Goal: Task Accomplishment & Management: Complete application form

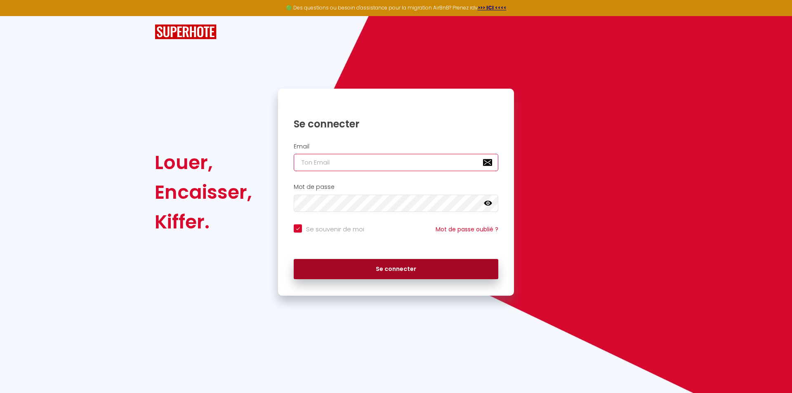
type input "[EMAIL_ADDRESS][DOMAIN_NAME]"
click at [387, 263] on button "Se connecter" at bounding box center [396, 269] width 205 height 21
checkbox input "true"
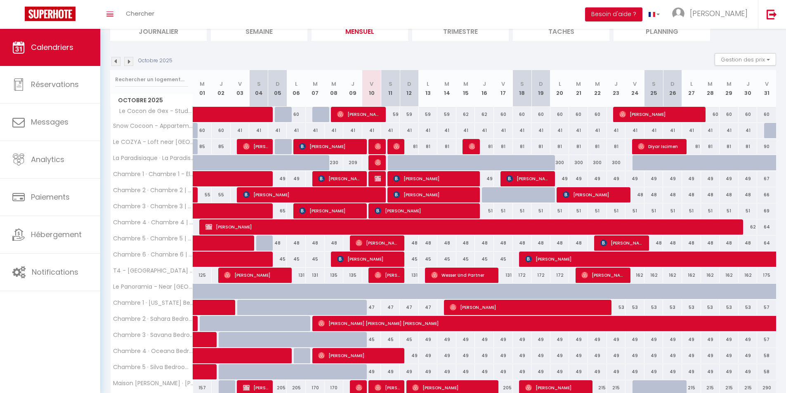
scroll to position [155, 0]
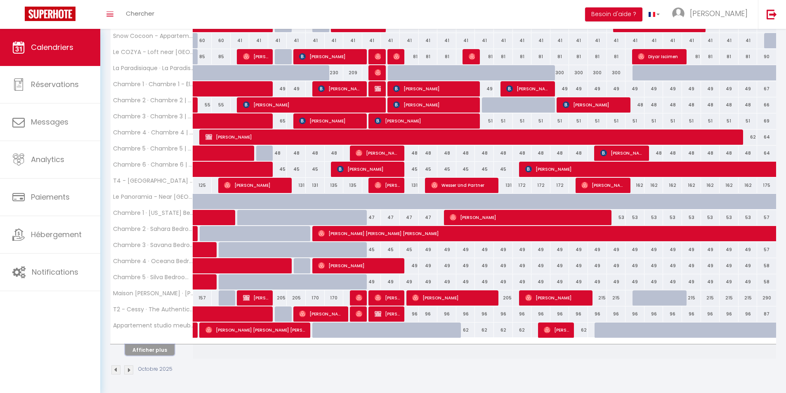
click at [168, 352] on button "Afficher plus" at bounding box center [150, 350] width 50 height 11
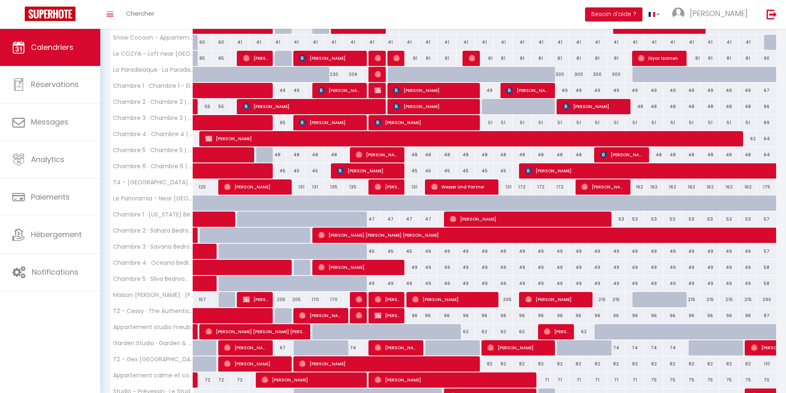
scroll to position [133, 0]
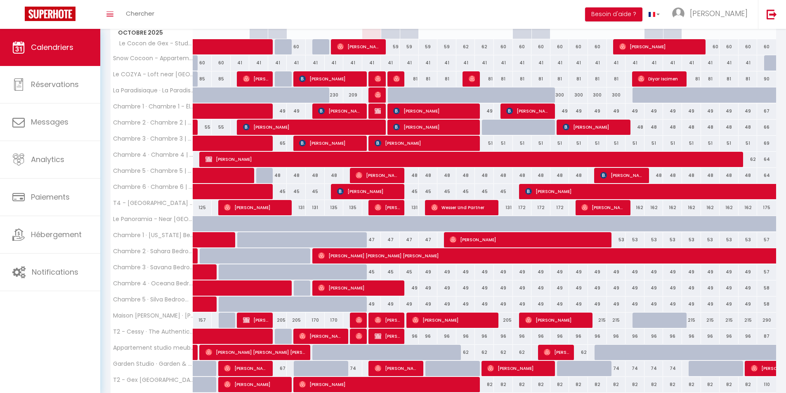
click at [545, 14] on div "Toggle menubar Chercher BUTTON Besoin d'aide ? Jonas Paramètres Équipe" at bounding box center [420, 14] width 720 height 29
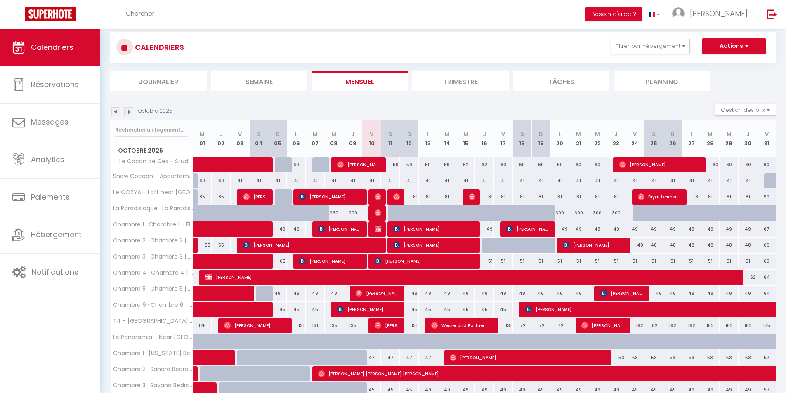
scroll to position [9, 0]
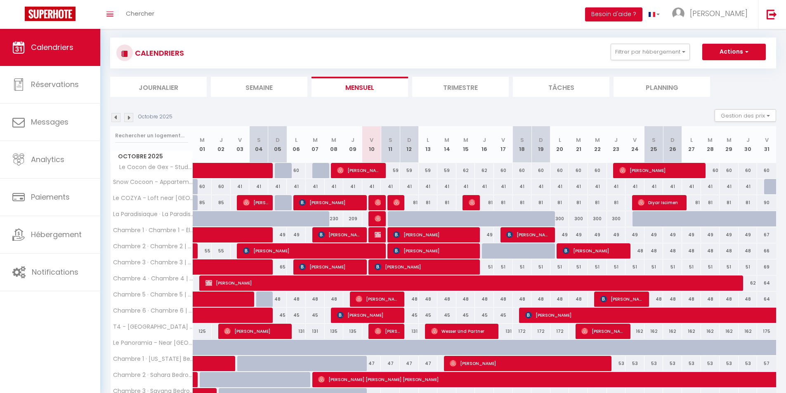
drag, startPoint x: 423, startPoint y: 219, endPoint x: 584, endPoint y: 181, distance: 166.1
click at [423, 219] on div at bounding box center [428, 219] width 19 height 16
type input "300"
type input "Lun 13 Octobre 2025"
type input "Mar 14 Octobre 2025"
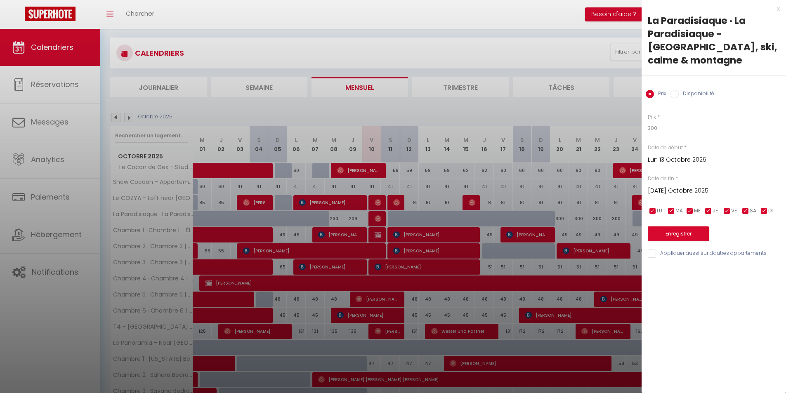
click at [590, 95] on div at bounding box center [393, 196] width 786 height 393
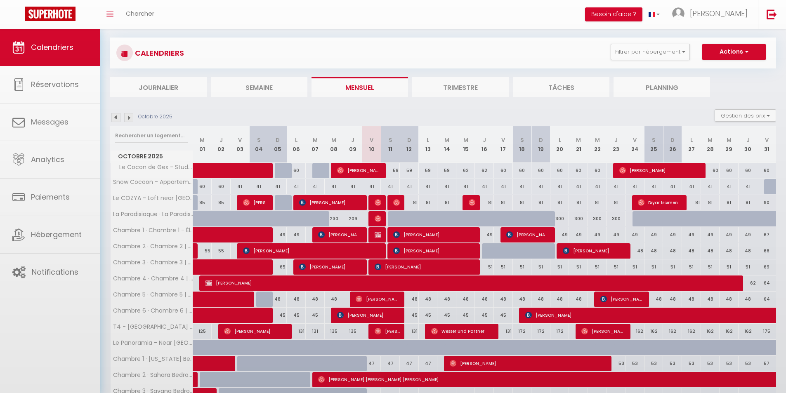
click at [594, 114] on div at bounding box center [393, 196] width 786 height 393
click at [592, 110] on div at bounding box center [393, 196] width 786 height 393
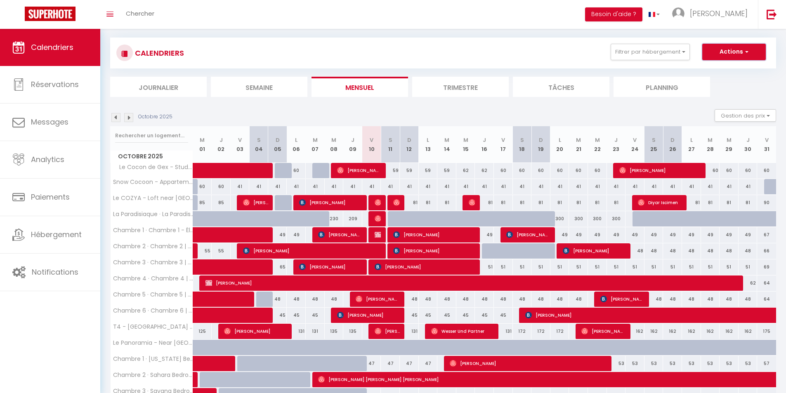
click at [732, 57] on button "Actions" at bounding box center [734, 52] width 64 height 17
click at [706, 69] on link "Nouvelle réservation" at bounding box center [726, 71] width 72 height 12
select select
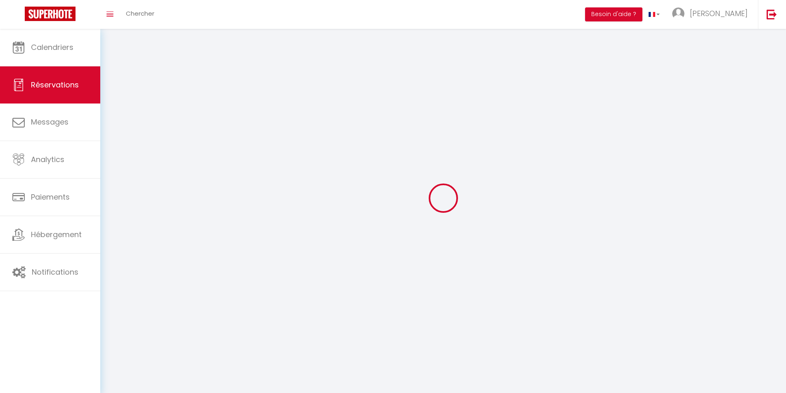
select select
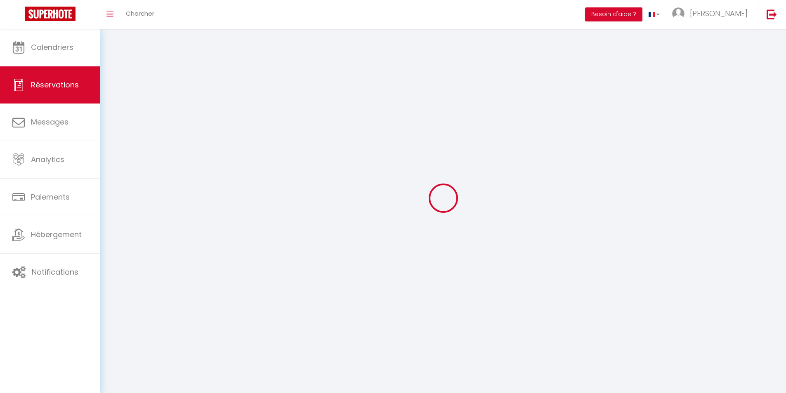
select select
checkbox input "false"
select select
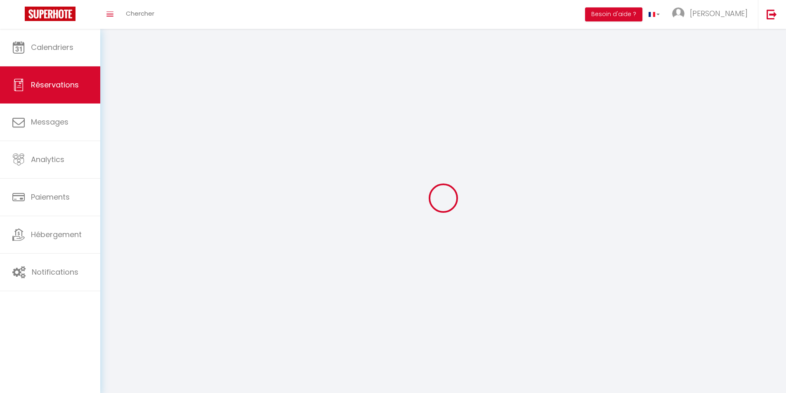
select select
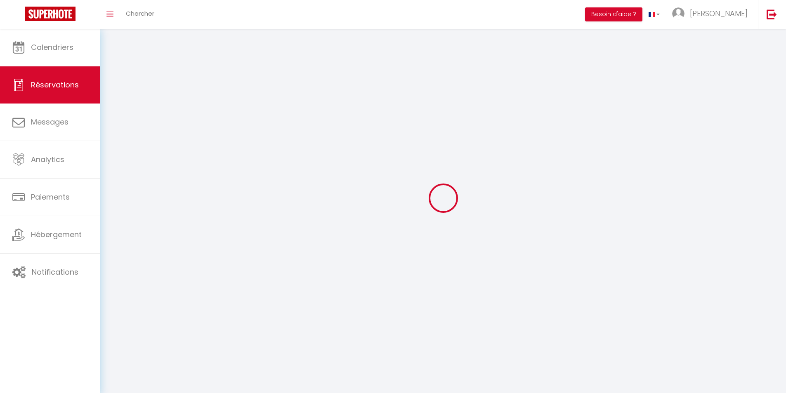
checkbox input "false"
select select
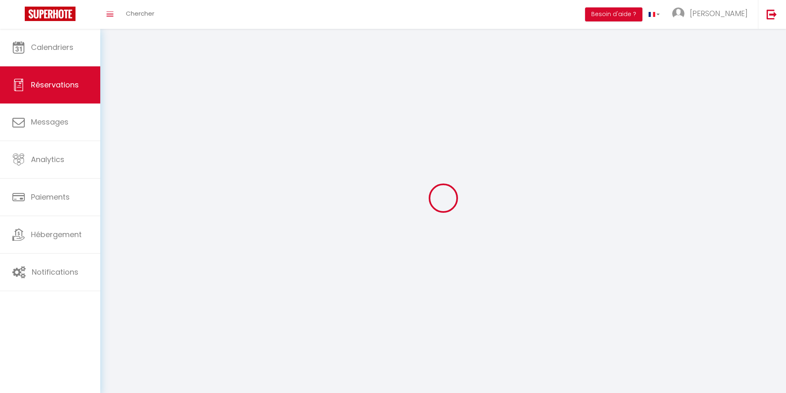
select select
checkbox input "false"
select select
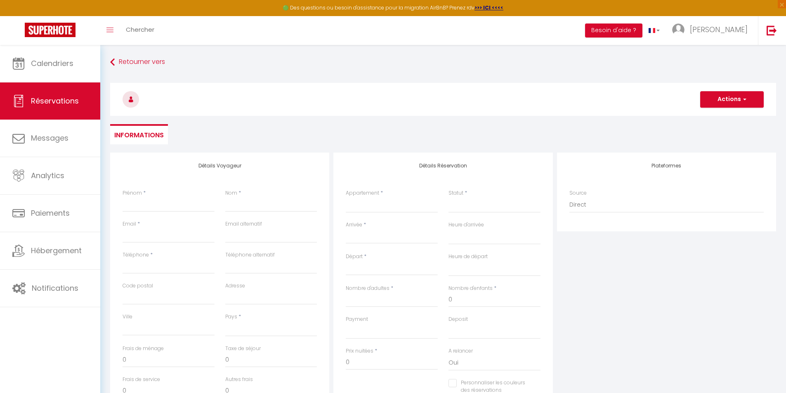
select select
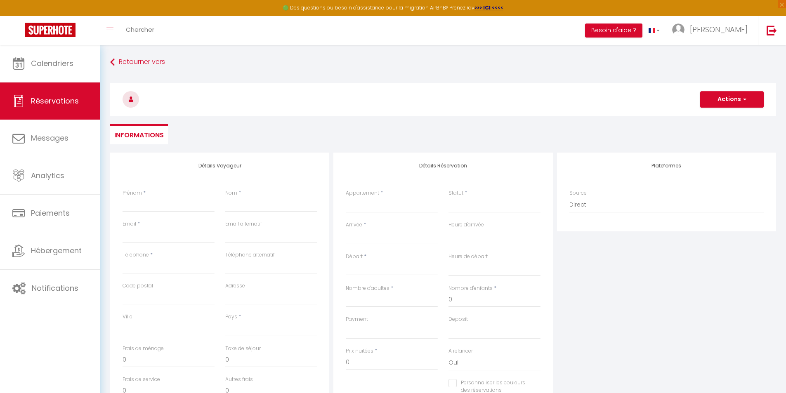
checkbox input "false"
select select
click at [172, 205] on input "Prénom" at bounding box center [169, 204] width 92 height 15
type input "F"
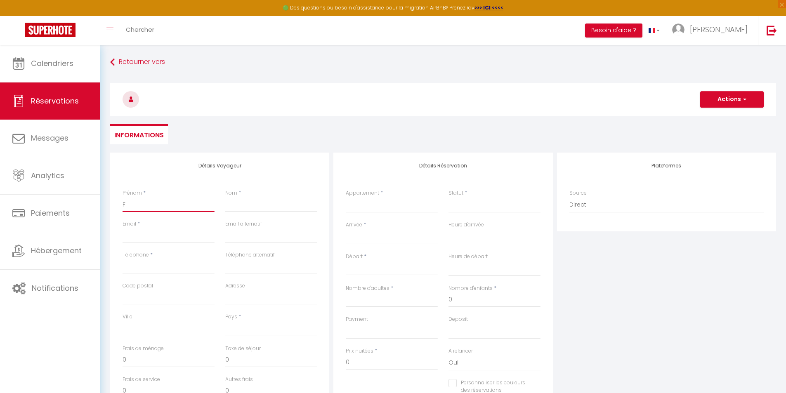
select select
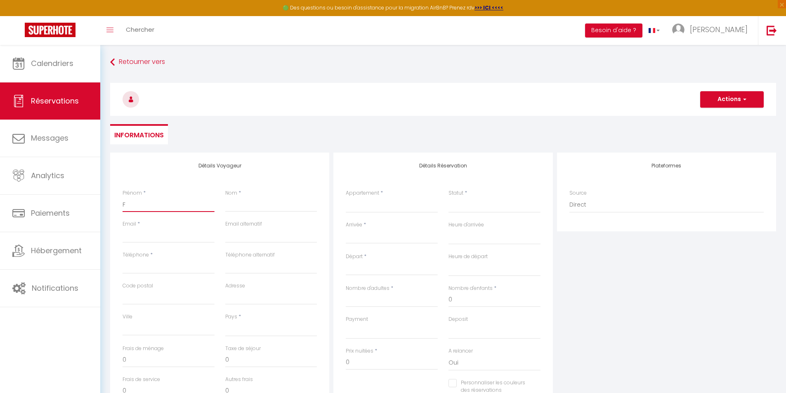
select select
checkbox input "false"
type input "Fi"
select select
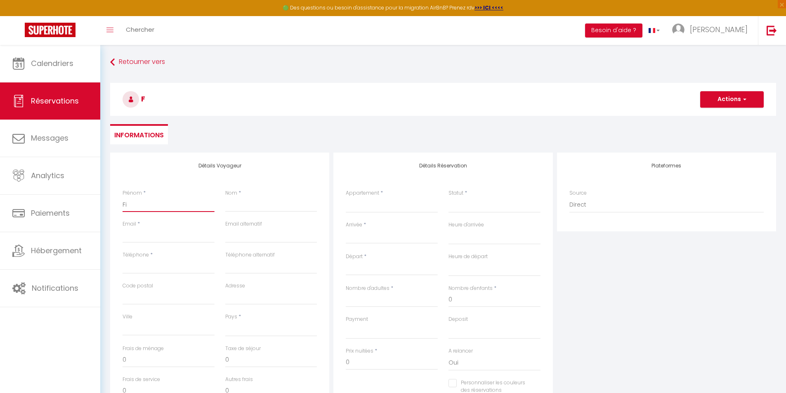
select select
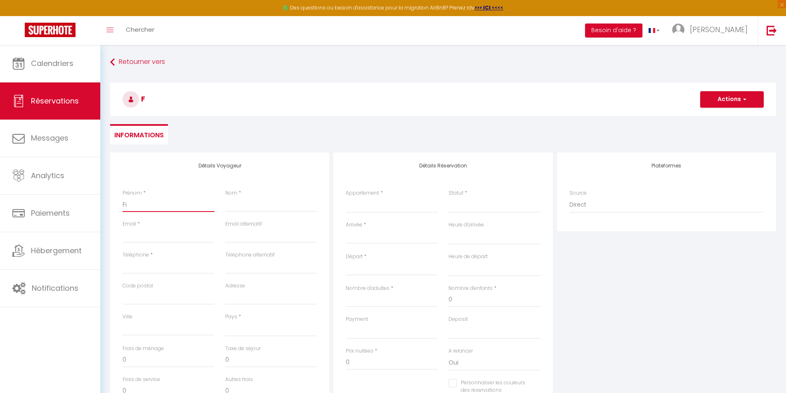
select select
checkbox input "false"
type input "Fir"
select select
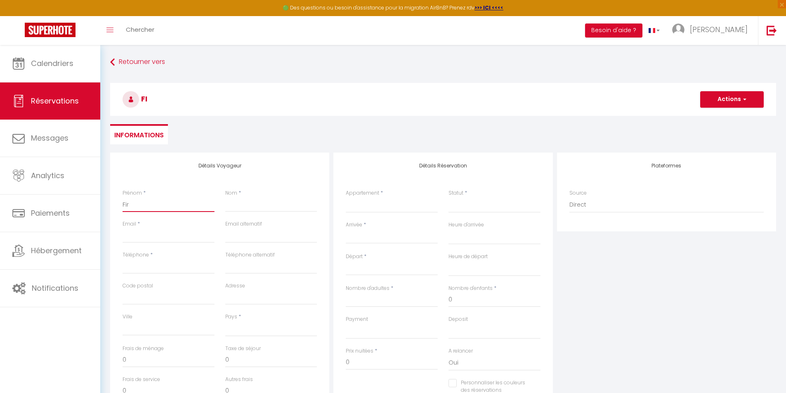
select select
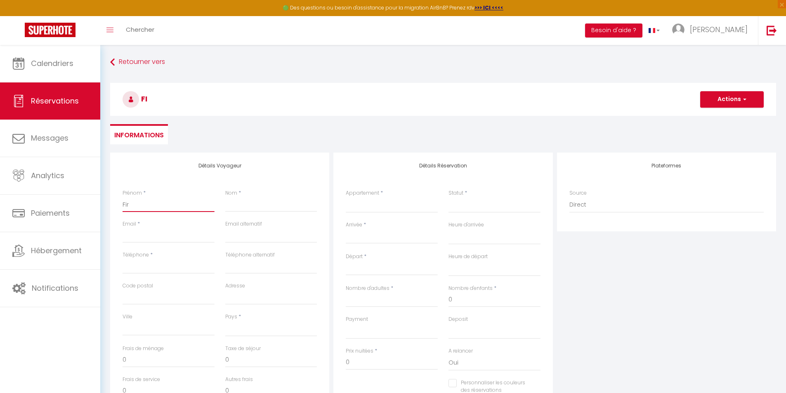
checkbox input "false"
type input "Fira"
select select
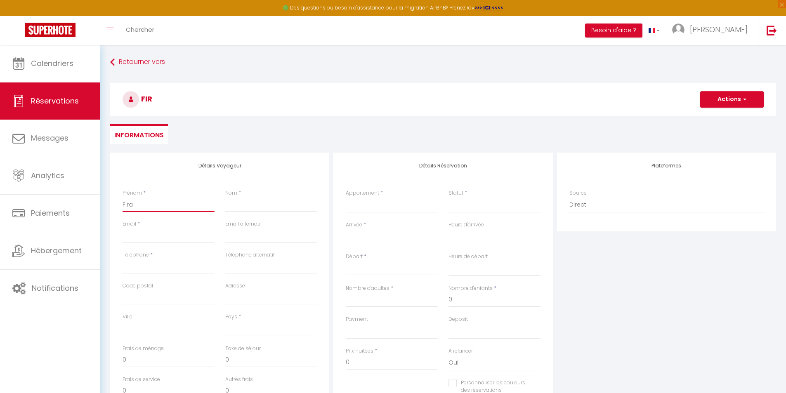
select select
checkbox input "false"
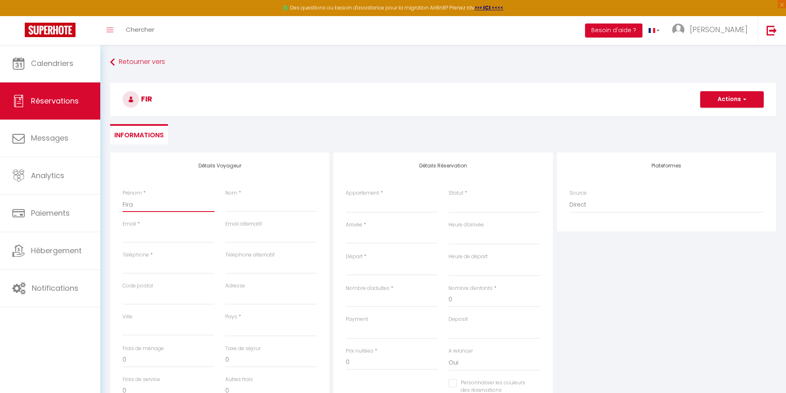
type input "Firas"
select select
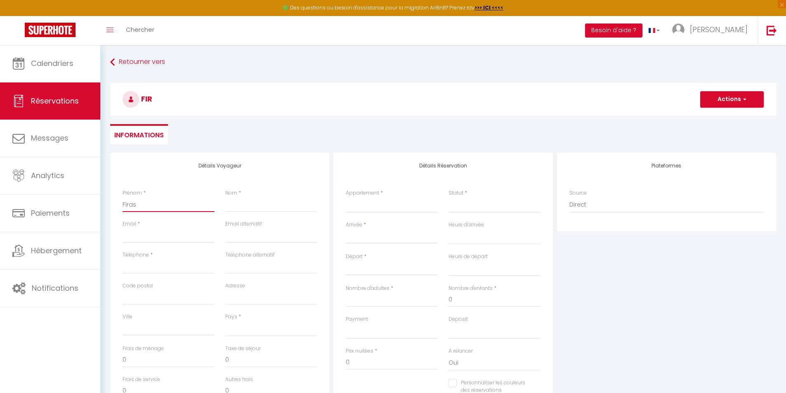
select select
checkbox input "false"
type input "Firas"
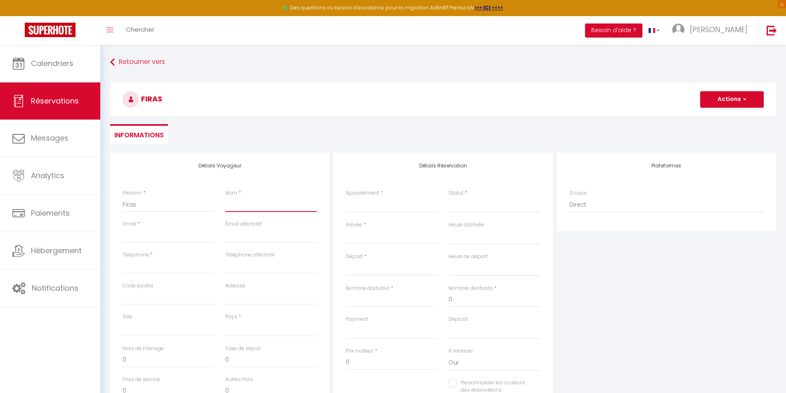
click at [249, 204] on input "Nom" at bounding box center [271, 204] width 92 height 15
type input "A"
select select
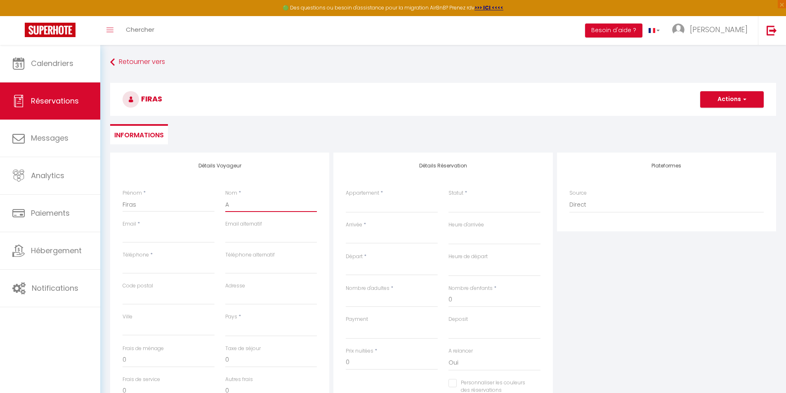
select select
checkbox input "false"
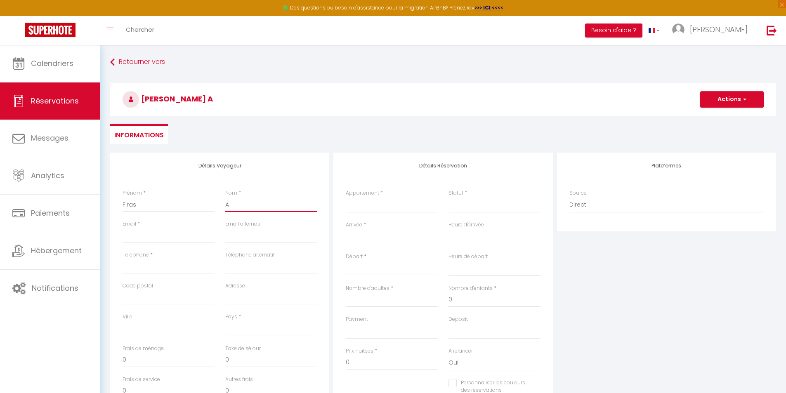
type input "Az"
select select
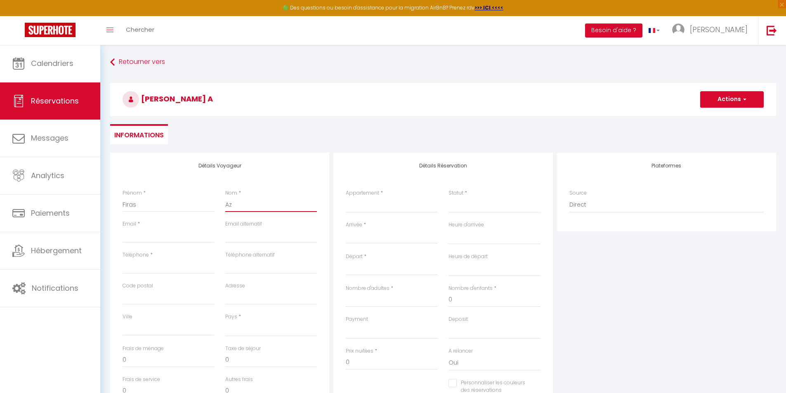
select select
checkbox input "false"
type input "Azi"
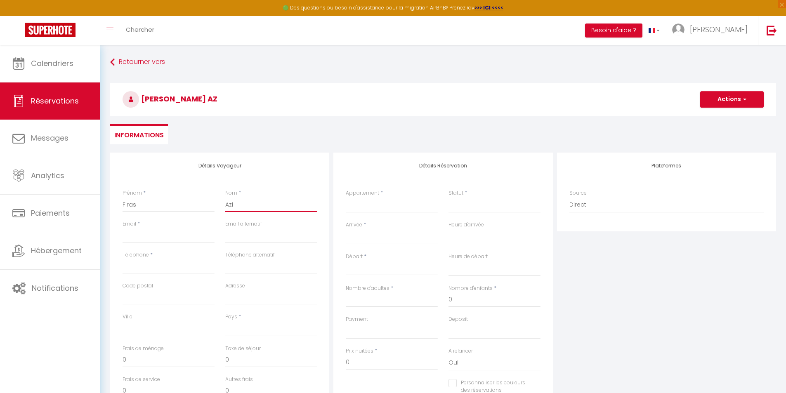
select select
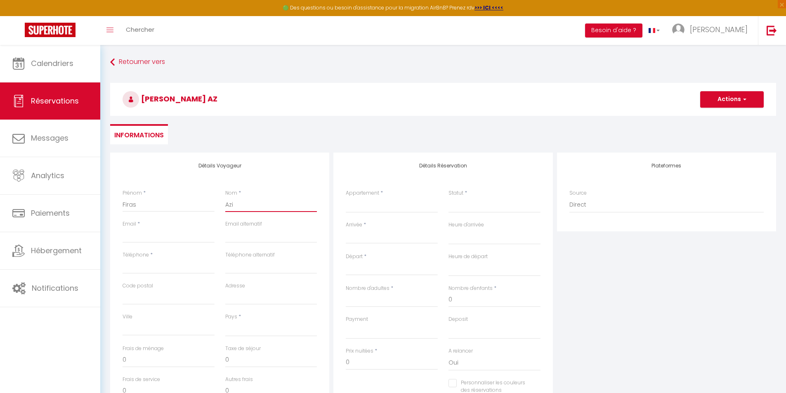
select select
checkbox input "false"
type input "Aziz"
select select
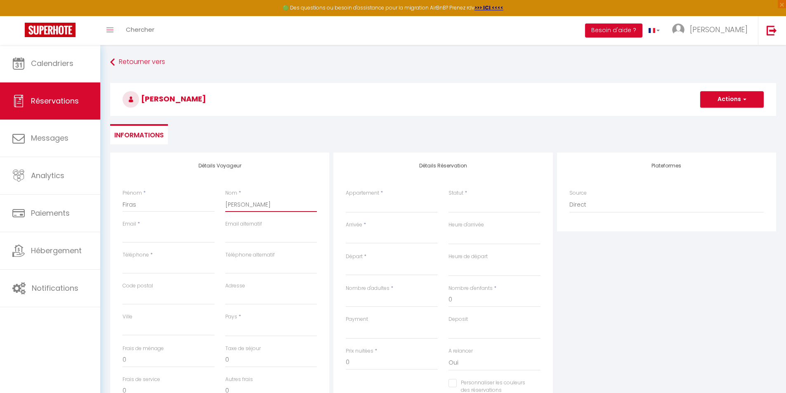
select select
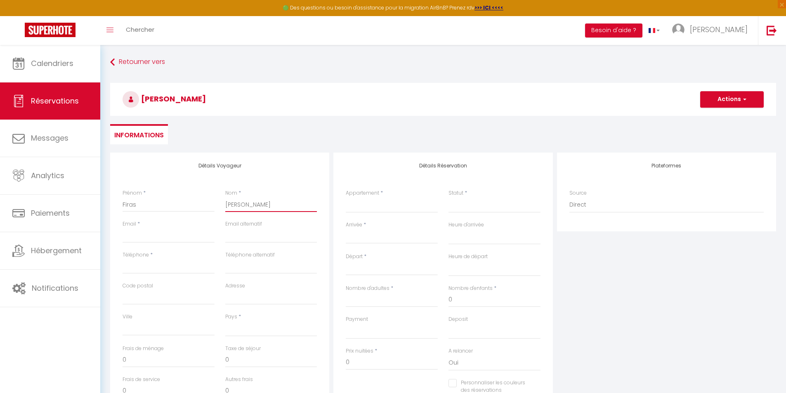
select select
checkbox input "false"
type input "Azizi"
select select
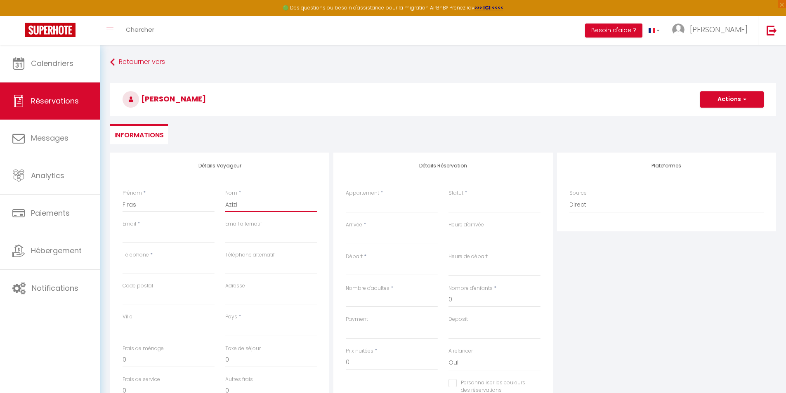
select select
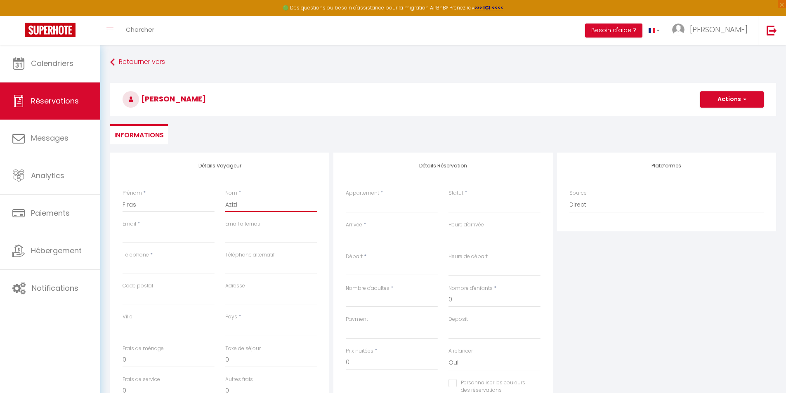
checkbox input "false"
type input "Azizi"
click at [136, 236] on input "Email client" at bounding box center [169, 235] width 92 height 15
type input "f"
select select
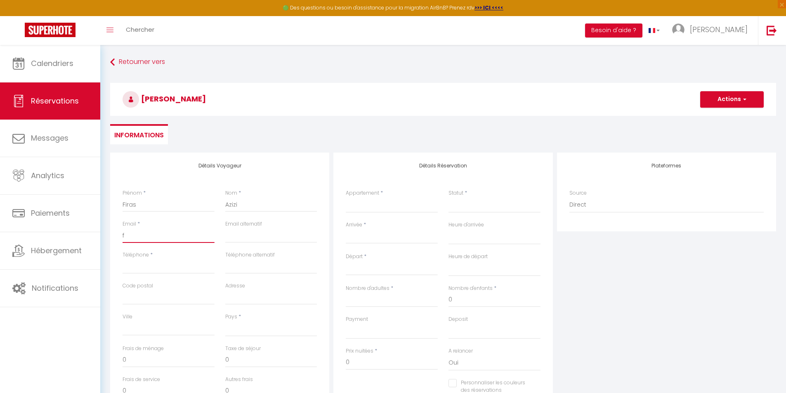
select select
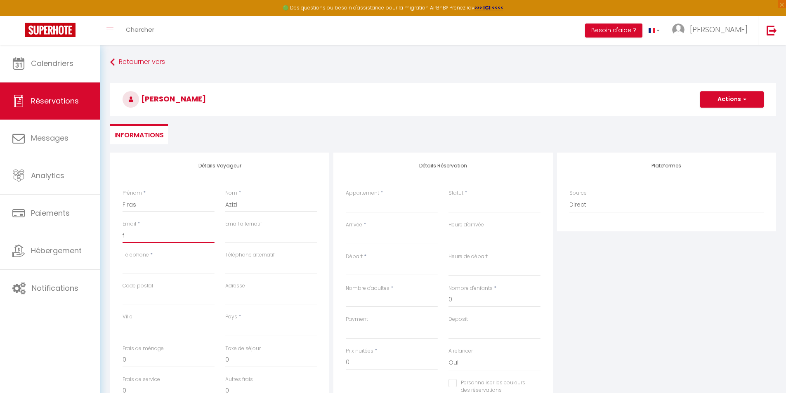
select select
checkbox input "false"
type input "fi"
select select
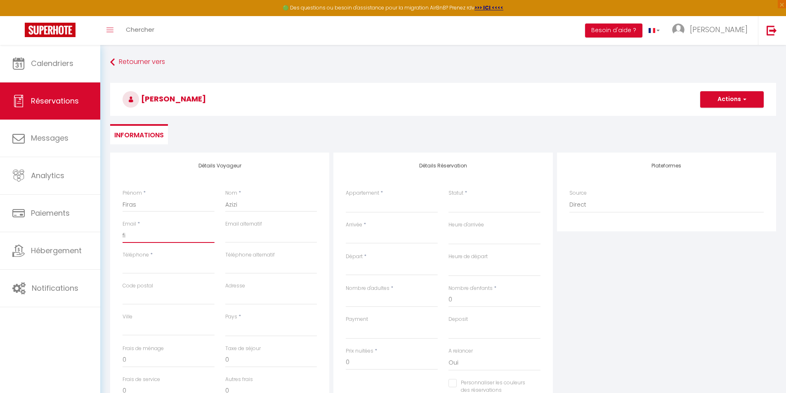
select select
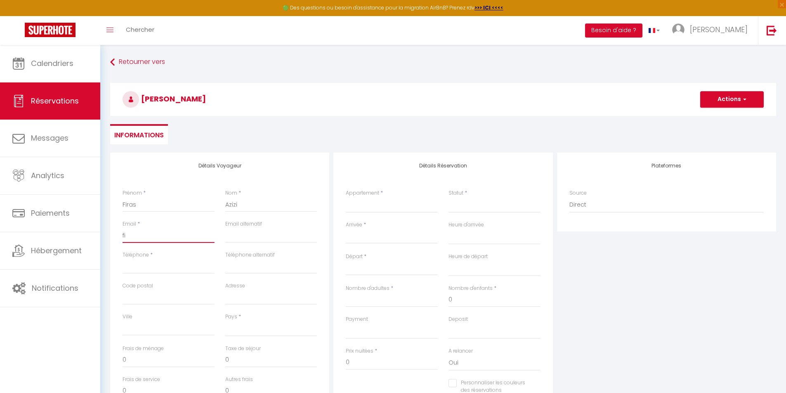
checkbox input "false"
type input "fir"
select select
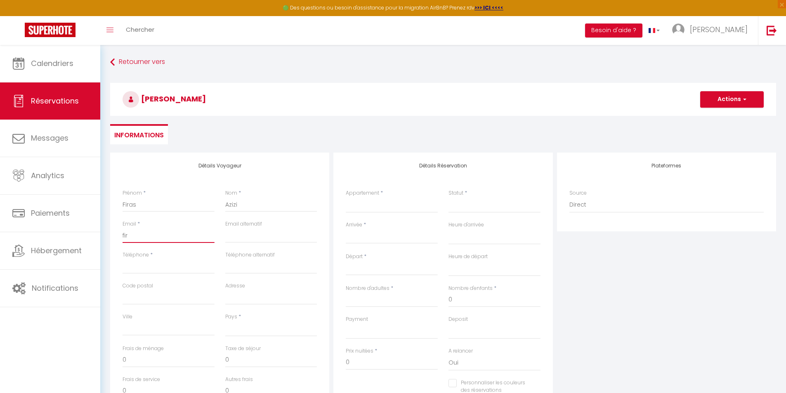
select select
checkbox input "false"
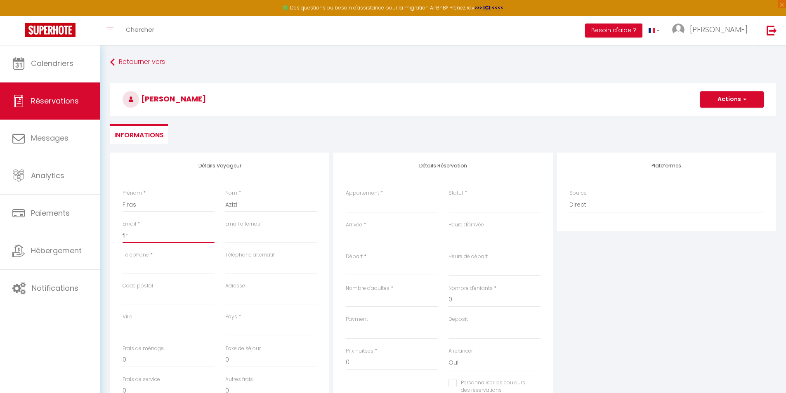
type input "fira"
select select
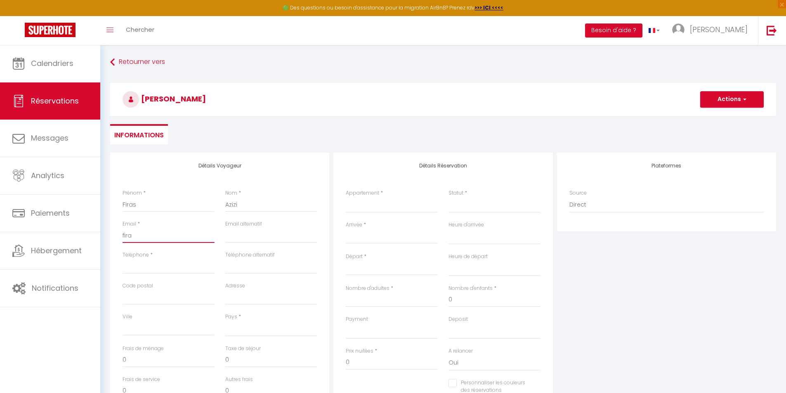
select select
checkbox input "false"
type input "firas"
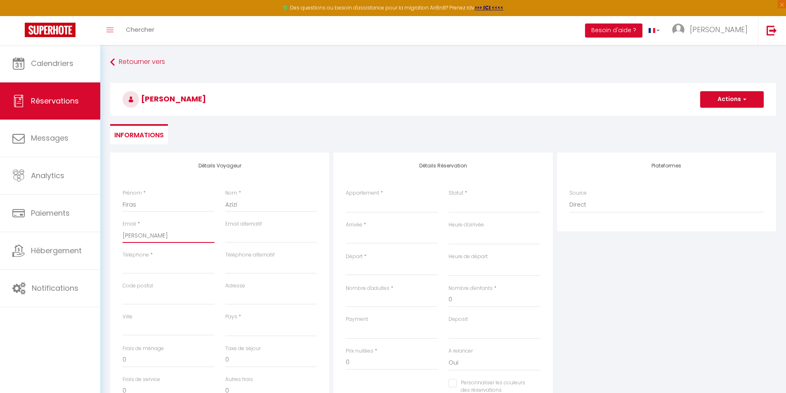
select select
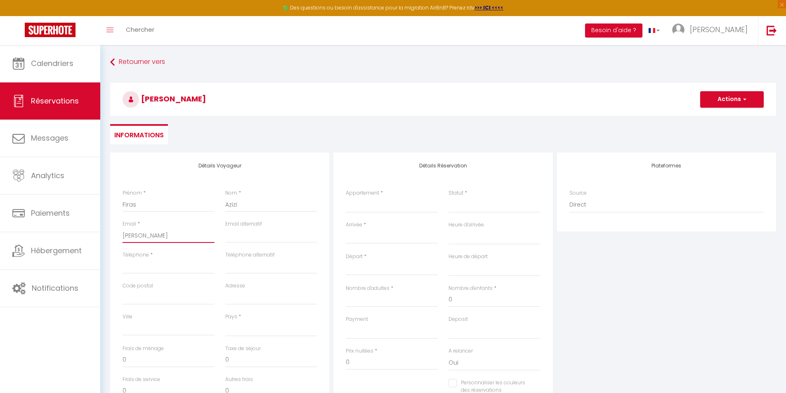
select select
checkbox input "false"
type input "firas."
select select
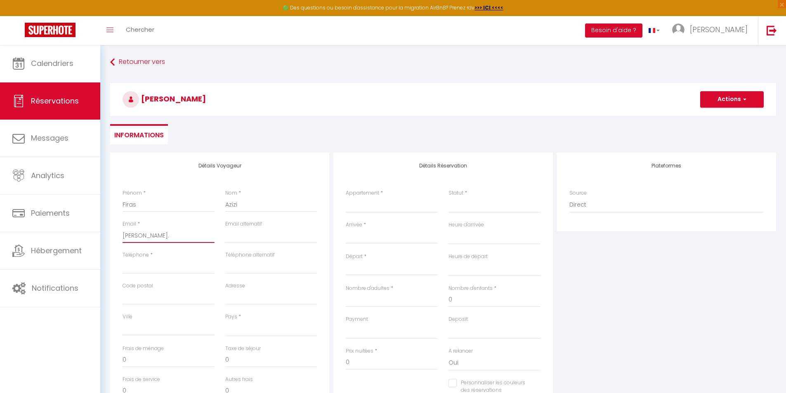
select select
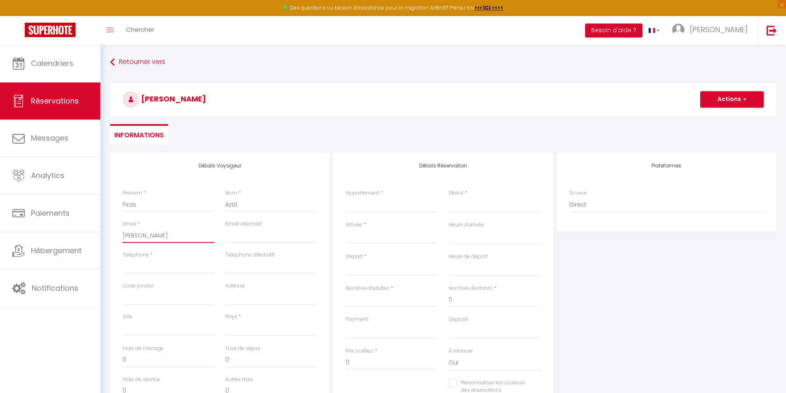
select select
checkbox input "false"
type input "firas.a"
select select
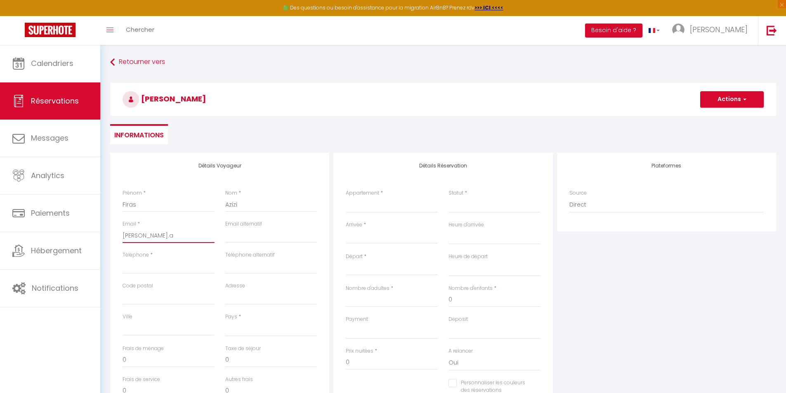
select select
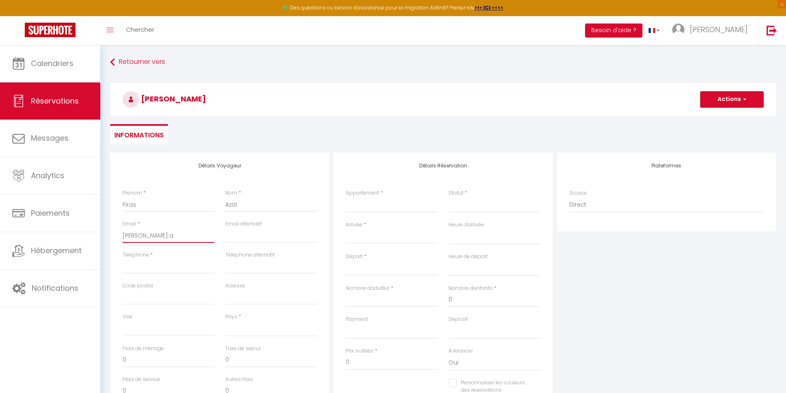
checkbox input "false"
type input "firas.az"
select select
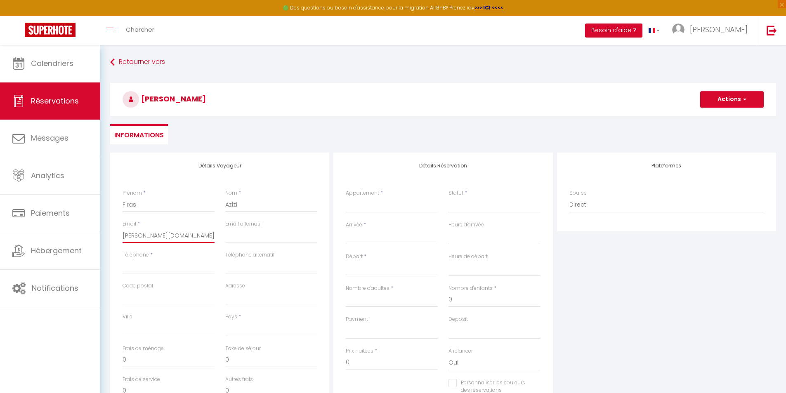
select select
click at [155, 269] on input "Téléphone" at bounding box center [169, 266] width 92 height 15
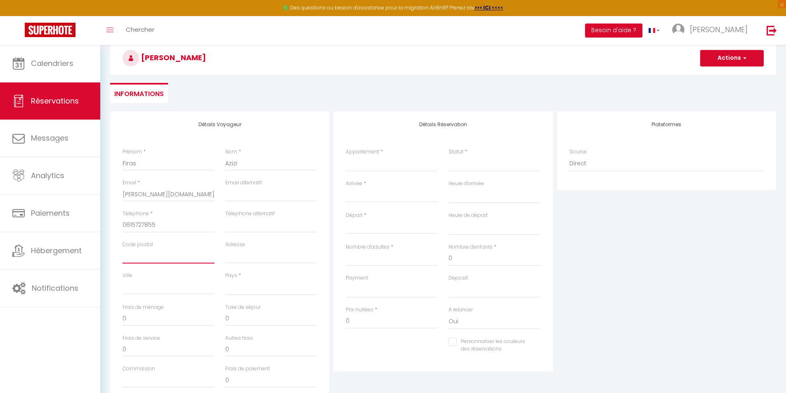
click at [156, 259] on input "Code postal" at bounding box center [169, 256] width 92 height 15
click at [142, 285] on input "Ville" at bounding box center [169, 287] width 92 height 15
click at [269, 291] on select "[GEOGRAPHIC_DATA] [GEOGRAPHIC_DATA] [GEOGRAPHIC_DATA] [GEOGRAPHIC_DATA] [GEOGRA…" at bounding box center [271, 288] width 92 height 16
click at [225, 280] on select "[GEOGRAPHIC_DATA] [GEOGRAPHIC_DATA] [GEOGRAPHIC_DATA] [GEOGRAPHIC_DATA] [GEOGRA…" at bounding box center [271, 288] width 92 height 16
click at [260, 260] on input "Adresse" at bounding box center [271, 256] width 92 height 15
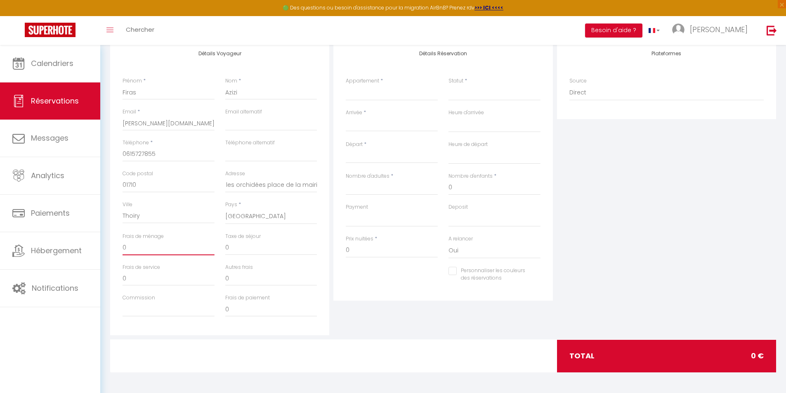
scroll to position [0, 0]
click at [148, 246] on input "0" at bounding box center [169, 248] width 92 height 15
click at [363, 249] on input "0" at bounding box center [392, 250] width 92 height 15
click at [373, 96] on select "Le Cocon de Gex - Studio Appartement calme et cosy au coeur de Gex Le Panoramia…" at bounding box center [392, 93] width 92 height 16
click at [346, 85] on select "Le Cocon de Gex - Studio Appartement calme et cosy au coeur de Gex Le Panoramia…" at bounding box center [392, 93] width 92 height 16
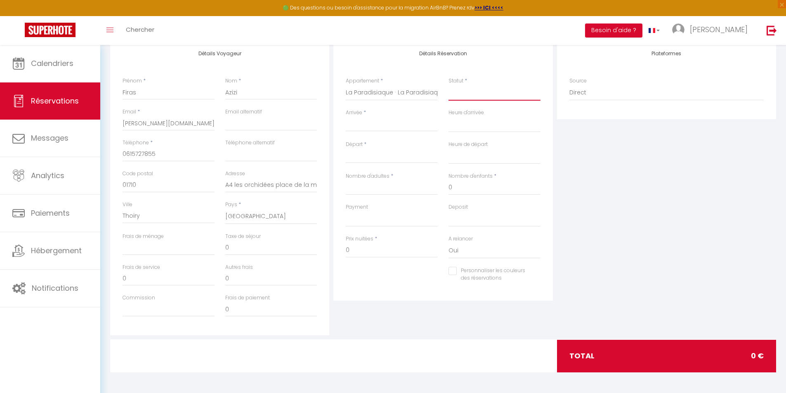
click at [462, 92] on select "Confirmé Non Confirmé [PERSON_NAME] par le voyageur No Show Request" at bounding box center [495, 93] width 92 height 16
click at [449, 85] on select "Confirmé Non Confirmé [PERSON_NAME] par le voyageur No Show Request" at bounding box center [495, 93] width 92 height 16
click at [400, 117] on div "< Oct 2025 > Dim Lun Mar Mer Jeu Ven Sam 1 2 3 4 5 6 7 8 9 10 11 12 13 14 15 16…" at bounding box center [392, 124] width 92 height 15
click at [403, 126] on input "Arrivée" at bounding box center [392, 125] width 92 height 11
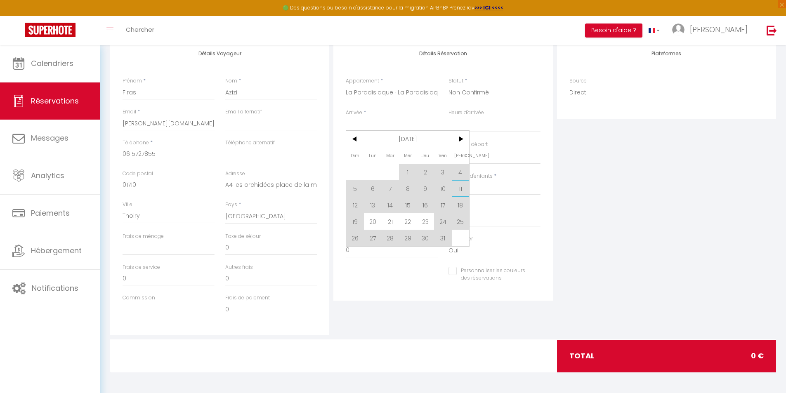
click at [461, 190] on span "11" at bounding box center [461, 188] width 18 height 17
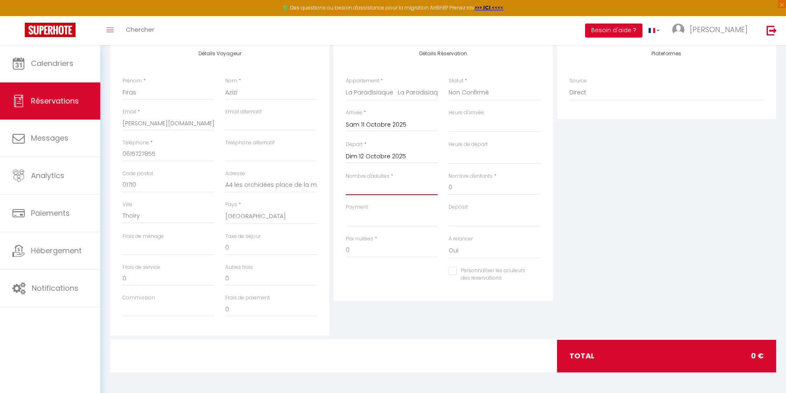
click at [403, 190] on input "Nombre d'adultes" at bounding box center [392, 187] width 92 height 15
drag, startPoint x: 357, startPoint y: 248, endPoint x: 341, endPoint y: 249, distance: 15.3
click at [341, 251] on div "Prix nuitées * 0" at bounding box center [391, 251] width 103 height 32
click at [145, 249] on input "0" at bounding box center [169, 248] width 92 height 15
click at [241, 253] on input "0" at bounding box center [271, 248] width 92 height 15
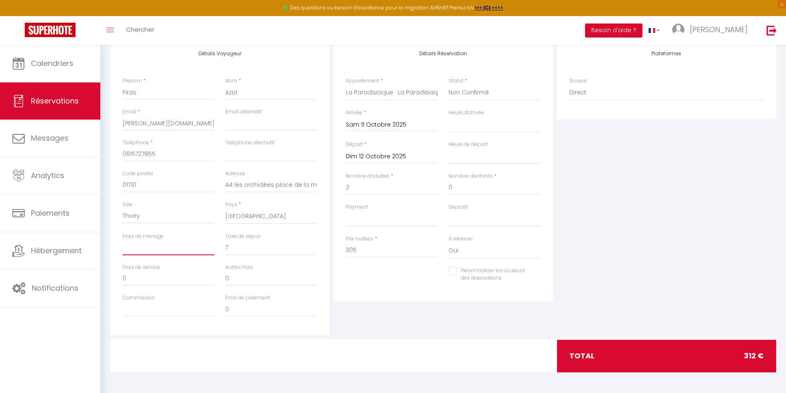
click at [158, 249] on input "Frais de ménage" at bounding box center [169, 248] width 92 height 15
click at [363, 251] on input "305" at bounding box center [392, 250] width 92 height 15
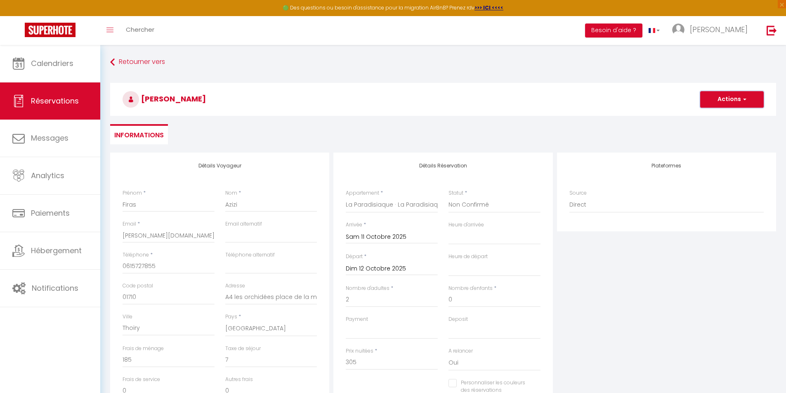
click at [730, 104] on button "Actions" at bounding box center [732, 99] width 64 height 17
click at [721, 117] on link "Enregistrer" at bounding box center [723, 117] width 65 height 11
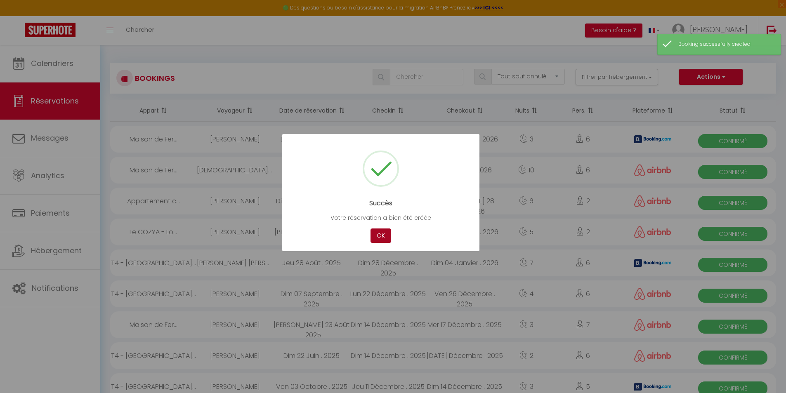
click at [382, 236] on button "OK" at bounding box center [381, 236] width 21 height 14
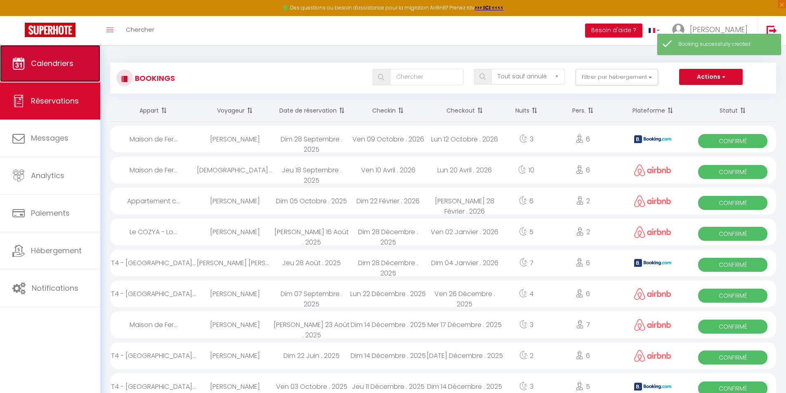
click at [59, 73] on link "Calendriers" at bounding box center [50, 63] width 100 height 37
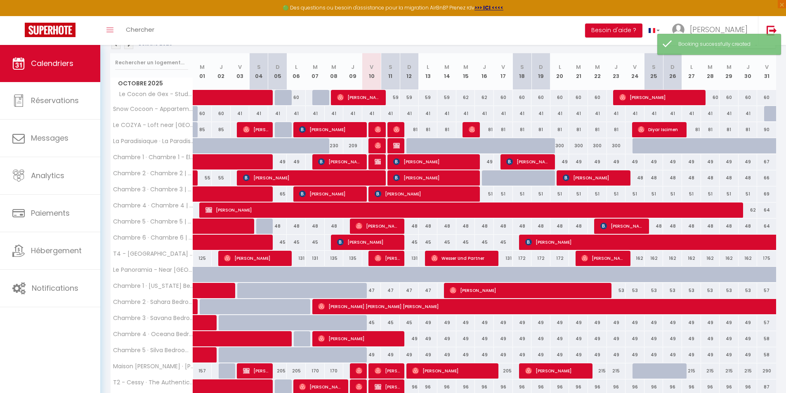
scroll to position [83, 0]
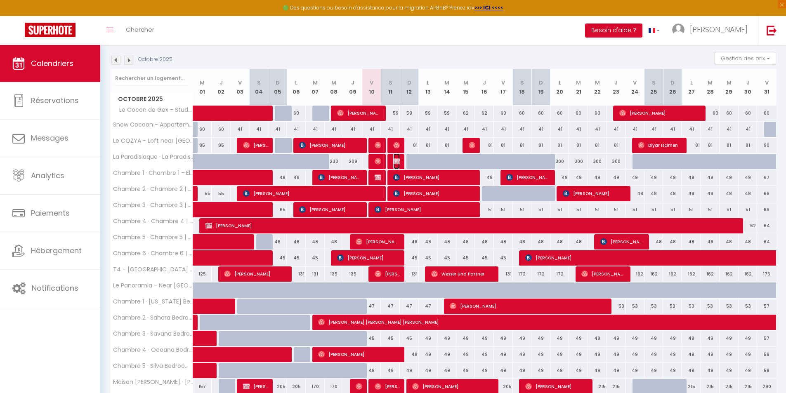
click at [397, 162] on img at bounding box center [396, 161] width 7 height 7
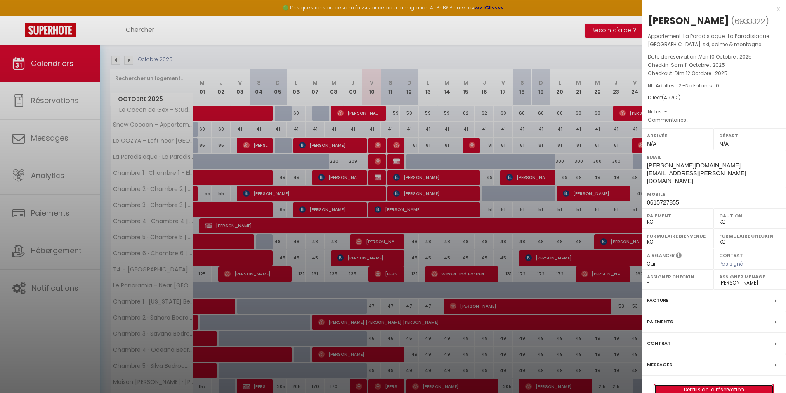
drag, startPoint x: 700, startPoint y: 375, endPoint x: 692, endPoint y: 357, distance: 19.8
click at [700, 385] on link "Détails de la réservation" at bounding box center [714, 390] width 119 height 11
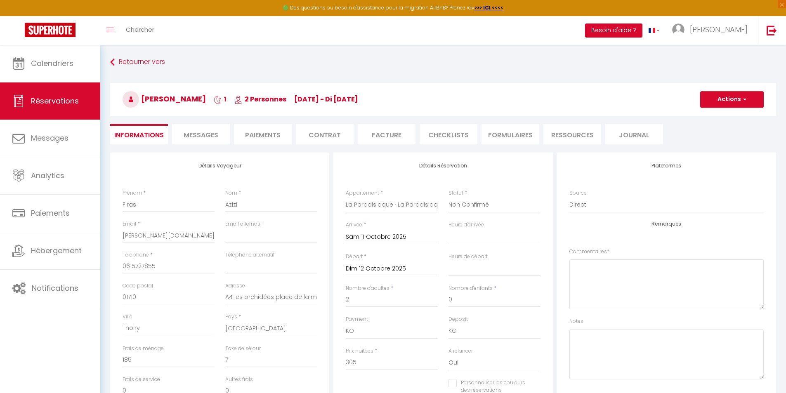
click at [284, 134] on li "Paiements" at bounding box center [263, 134] width 58 height 20
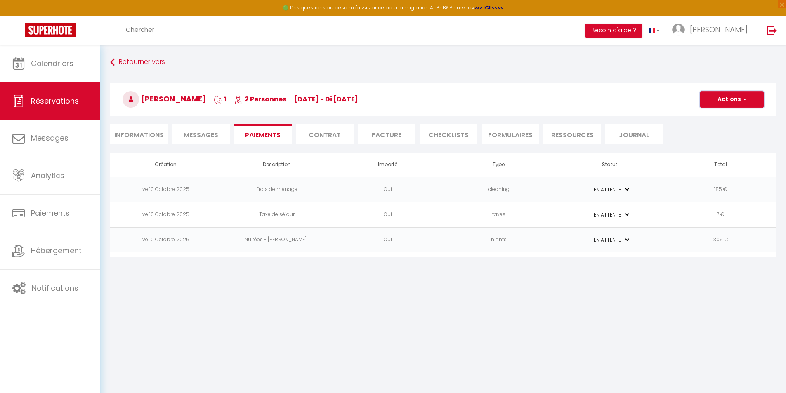
click at [736, 101] on button "Actions" at bounding box center [732, 99] width 64 height 17
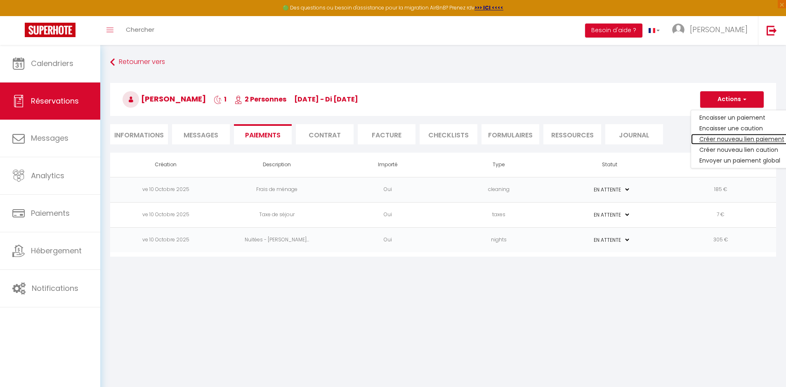
click at [734, 140] on link "Créer nouveau lien paiement" at bounding box center [742, 139] width 102 height 11
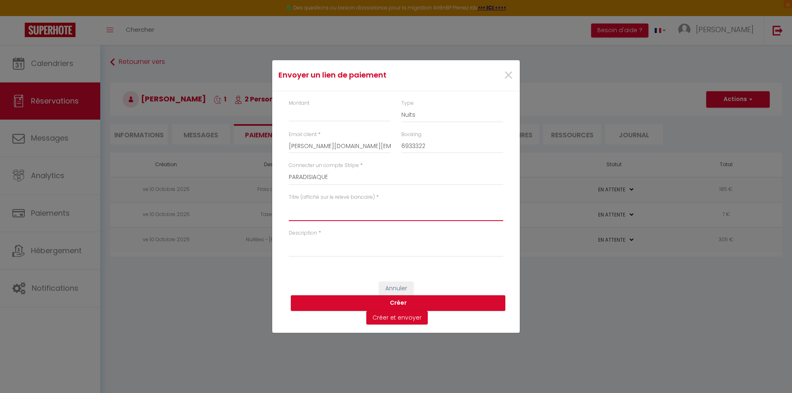
click at [349, 220] on textarea "Titre (affiché sur le relevé bancaire)" at bounding box center [396, 211] width 215 height 20
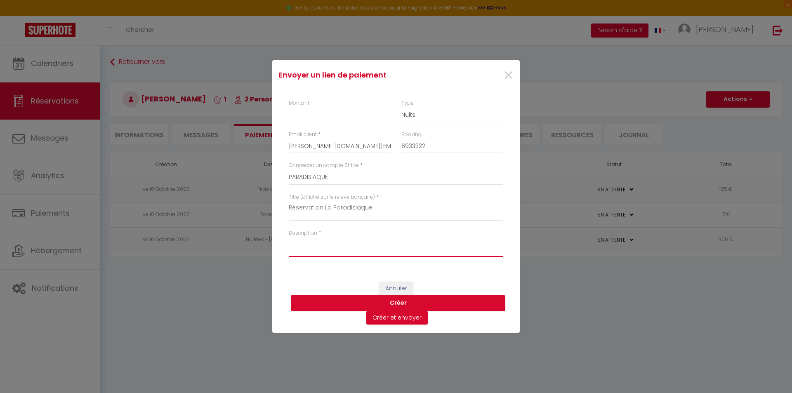
click at [381, 250] on textarea "Description" at bounding box center [396, 247] width 215 height 20
click at [679, 329] on div "Envoyer un lien de paiement × Montant Type Nuits Frais de ménage Taxe de séjour…" at bounding box center [396, 196] width 792 height 393
click at [385, 251] on textarea "Description" at bounding box center [396, 247] width 215 height 20
click at [321, 117] on input "Montant" at bounding box center [340, 114] width 102 height 15
click at [414, 303] on button "Créer" at bounding box center [398, 303] width 215 height 16
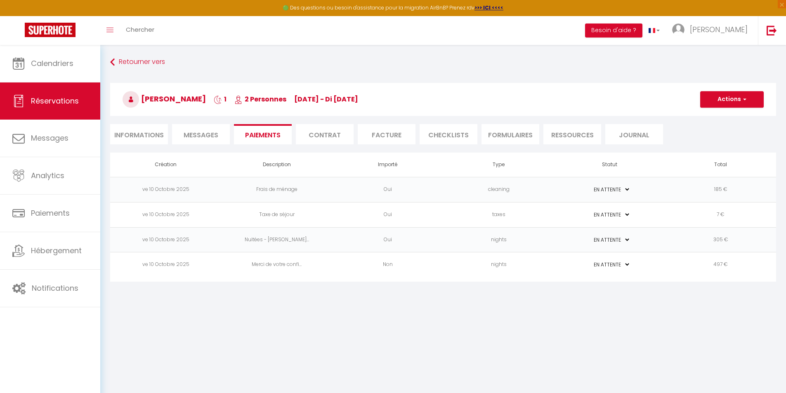
click at [318, 136] on li "Contrat" at bounding box center [325, 134] width 58 height 20
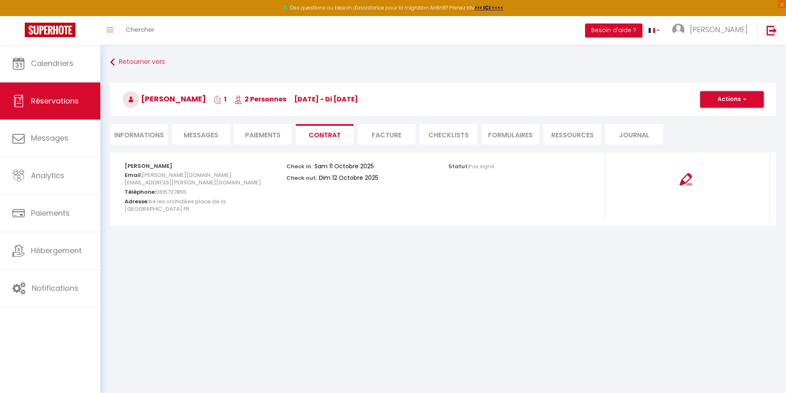
click at [744, 103] on button "Actions" at bounding box center [732, 99] width 64 height 17
click at [722, 139] on link "Copier le lien" at bounding box center [725, 139] width 69 height 11
click at [735, 98] on button "Actions" at bounding box center [732, 99] width 64 height 17
drag, startPoint x: 721, startPoint y: 136, endPoint x: 615, endPoint y: 99, distance: 112.4
click at [721, 136] on link "Copier le lien" at bounding box center [725, 139] width 69 height 11
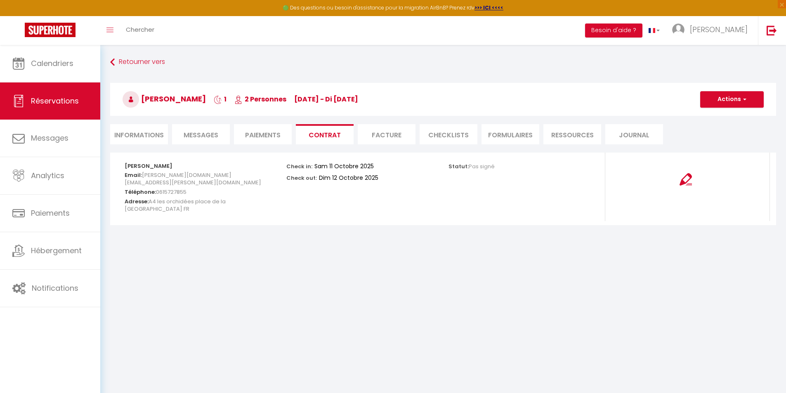
drag, startPoint x: 258, startPoint y: 131, endPoint x: 323, endPoint y: 173, distance: 77.4
click at [258, 131] on li "Paiements" at bounding box center [263, 134] width 58 height 20
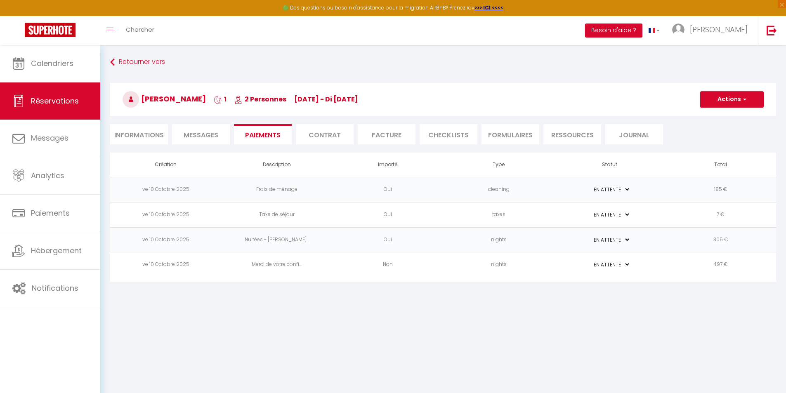
drag, startPoint x: 626, startPoint y: 264, endPoint x: 629, endPoint y: 267, distance: 4.4
click at [626, 264] on select "PAYÉ EN ATTENTE" at bounding box center [609, 265] width 41 height 8
drag, startPoint x: 683, startPoint y: 299, endPoint x: 681, endPoint y: 295, distance: 4.4
click at [681, 295] on body "🟢 Des questions ou besoin d'assistance pour la migration AirBnB? Prenez rdv >>>…" at bounding box center [393, 241] width 786 height 393
drag, startPoint x: 752, startPoint y: 266, endPoint x: 753, endPoint y: 276, distance: 9.9
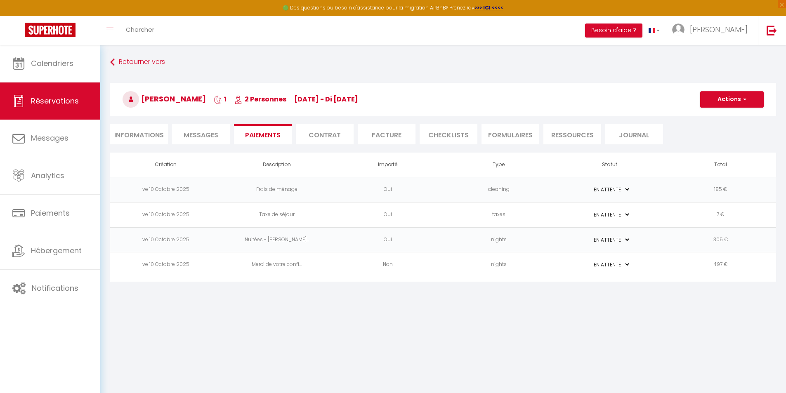
click at [750, 267] on td "497 €" at bounding box center [720, 265] width 111 height 25
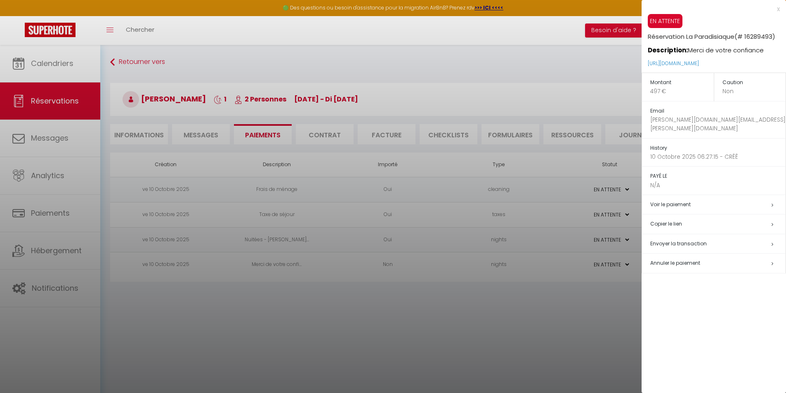
click at [668, 220] on h5 "Copier le lien" at bounding box center [717, 224] width 135 height 9
click at [674, 220] on h5 "Copier le lien" at bounding box center [717, 224] width 135 height 9
click at [475, 346] on div at bounding box center [393, 196] width 786 height 393
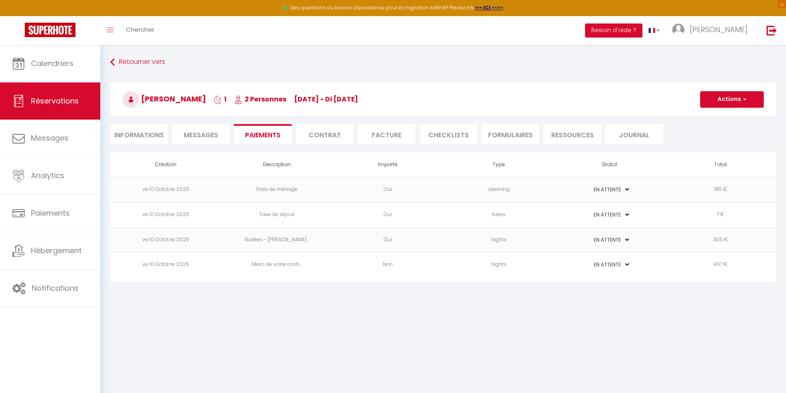
click at [139, 135] on li "Informations" at bounding box center [139, 134] width 58 height 20
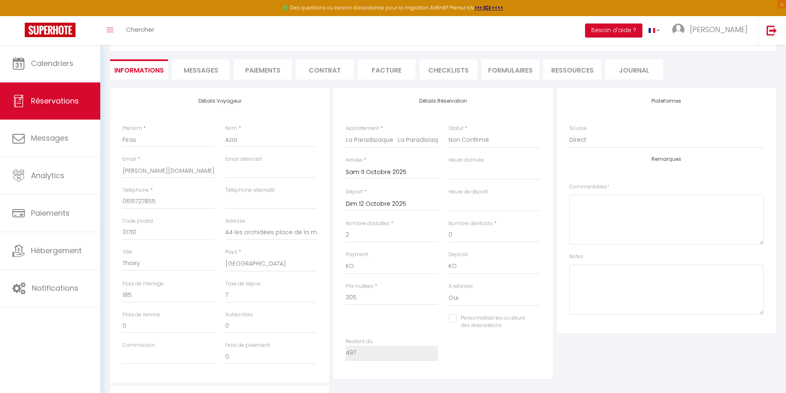
scroll to position [83, 0]
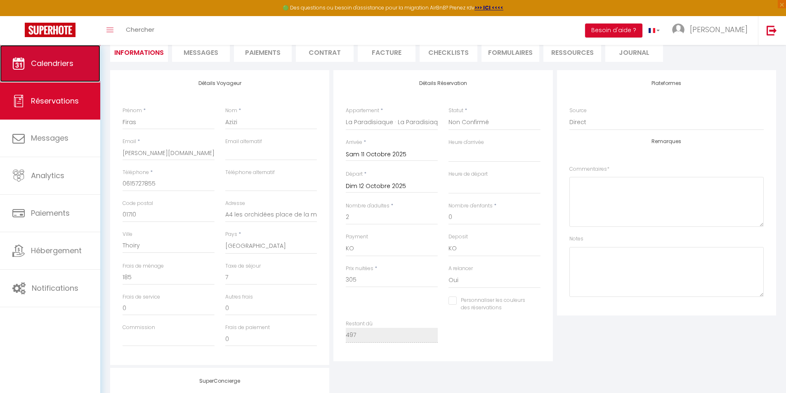
click at [64, 68] on span "Calendriers" at bounding box center [52, 63] width 43 height 10
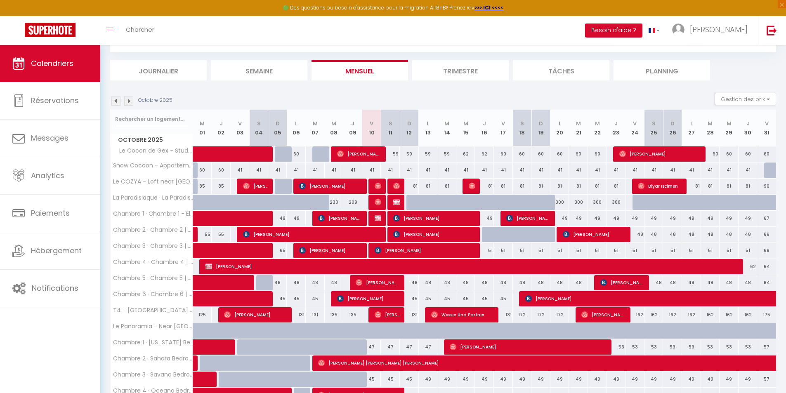
scroll to position [41, 0]
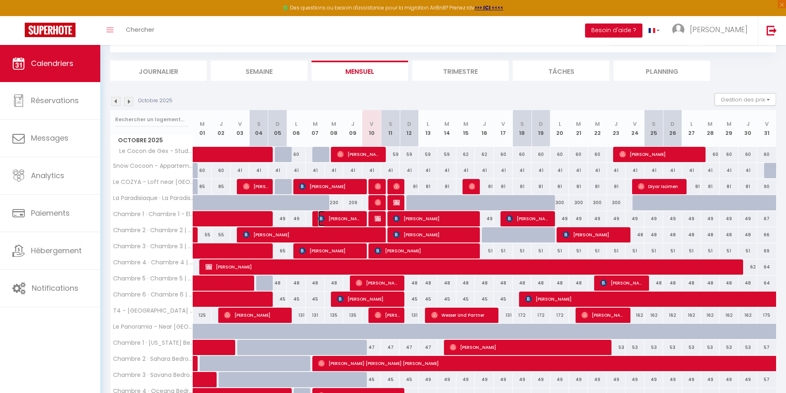
click at [335, 216] on span "[PERSON_NAME]" at bounding box center [340, 219] width 44 height 16
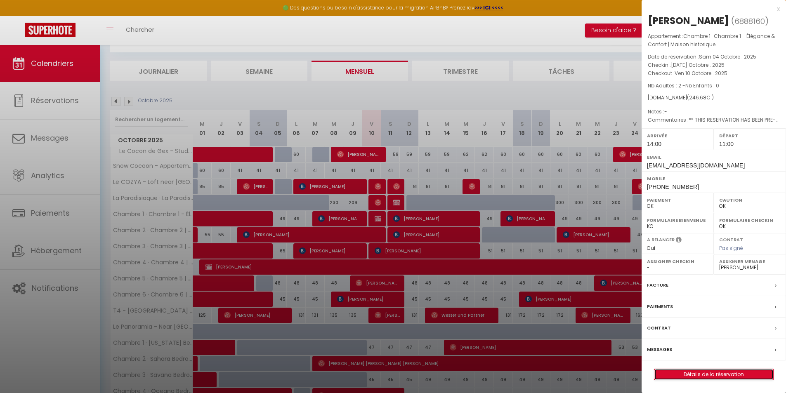
click at [688, 374] on link "Détails de la réservation" at bounding box center [714, 374] width 119 height 11
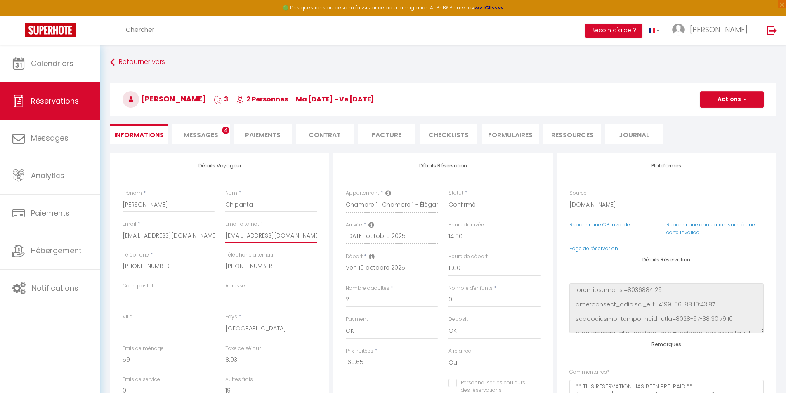
drag, startPoint x: 297, startPoint y: 235, endPoint x: 221, endPoint y: 230, distance: 76.1
click at [221, 230] on div "Email alternatif chipanta@hotmail.com" at bounding box center [271, 235] width 103 height 31
click at [171, 266] on input "[PHONE_NUMBER]" at bounding box center [169, 266] width 92 height 15
drag, startPoint x: 128, startPoint y: 263, endPoint x: 107, endPoint y: 265, distance: 21.1
click at [107, 265] on div "Détails Voyageur Prénom * David Nom * Chipanta Email * dchipa.430202@guest.book…" at bounding box center [443, 380] width 677 height 455
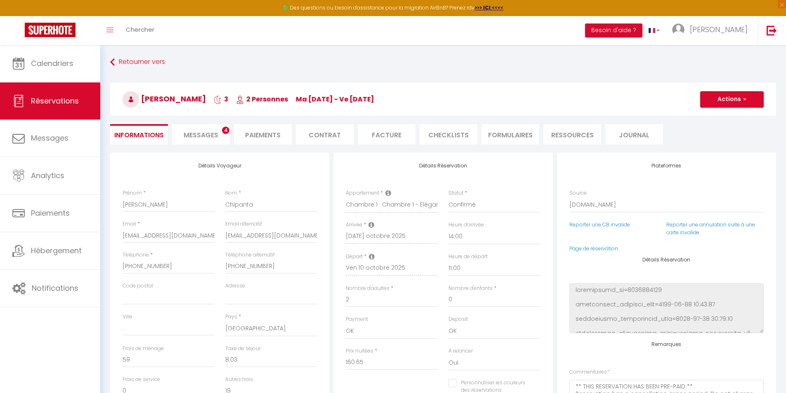
click at [107, 265] on div "Détails Voyageur Prénom * David Nom * Chipanta Email * dchipa.430202@guest.book…" at bounding box center [443, 380] width 677 height 455
drag, startPoint x: 182, startPoint y: 271, endPoint x: 113, endPoint y: 268, distance: 69.4
click at [113, 268] on div "Détails Voyageur Prénom * David Nom * Chipanta Email * dchipa.430202@guest.book…" at bounding box center [219, 300] width 219 height 295
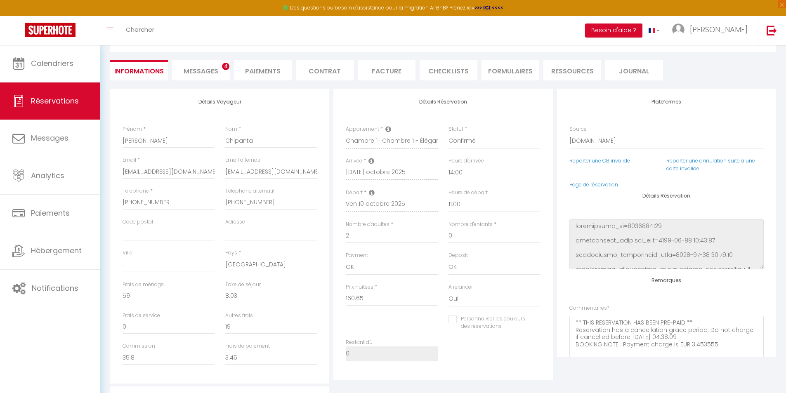
scroll to position [83, 0]
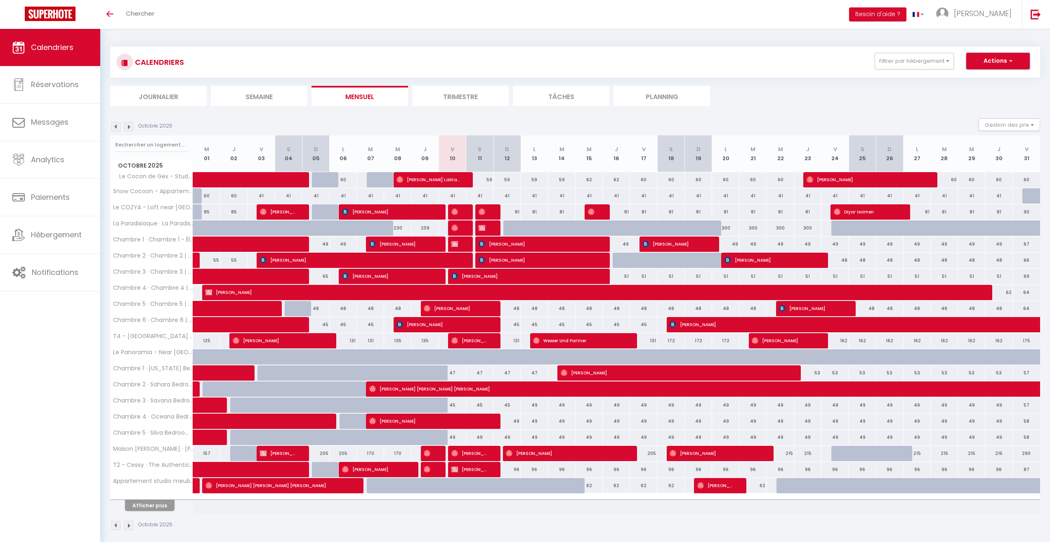
click at [786, 68] on button "Actions" at bounding box center [999, 61] width 64 height 17
click at [786, 79] on link "Nouvelle réservation" at bounding box center [990, 80] width 72 height 12
select select
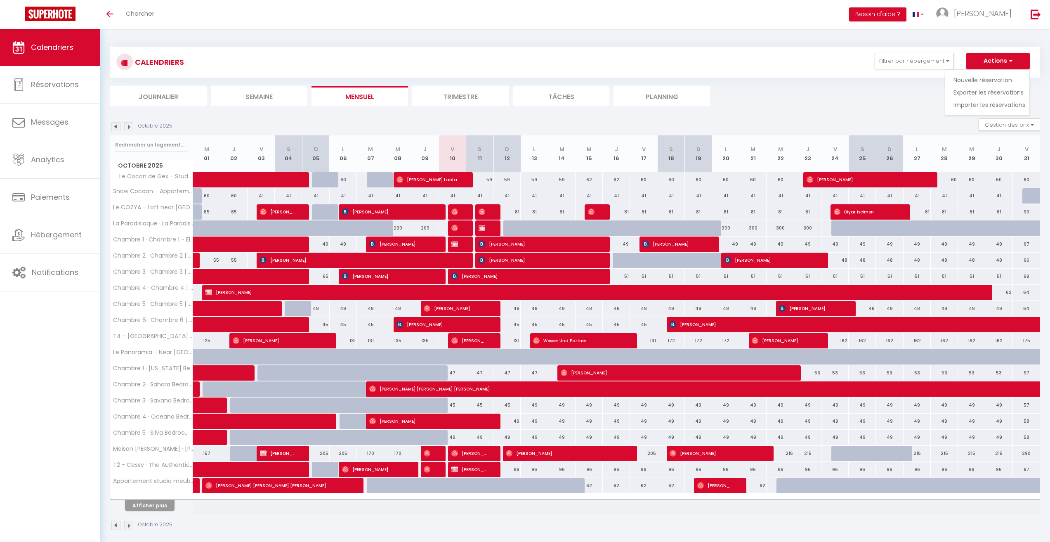
select select
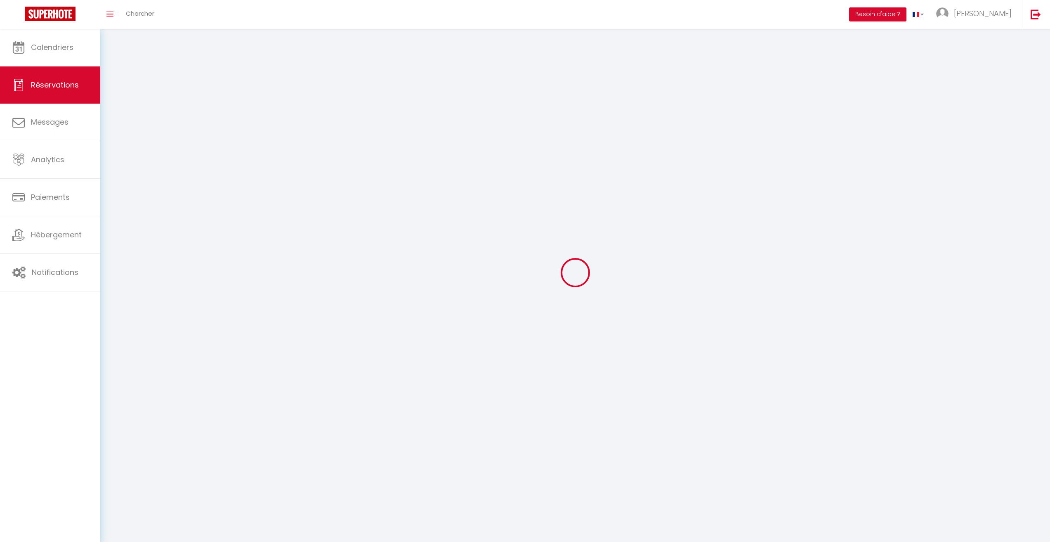
select select
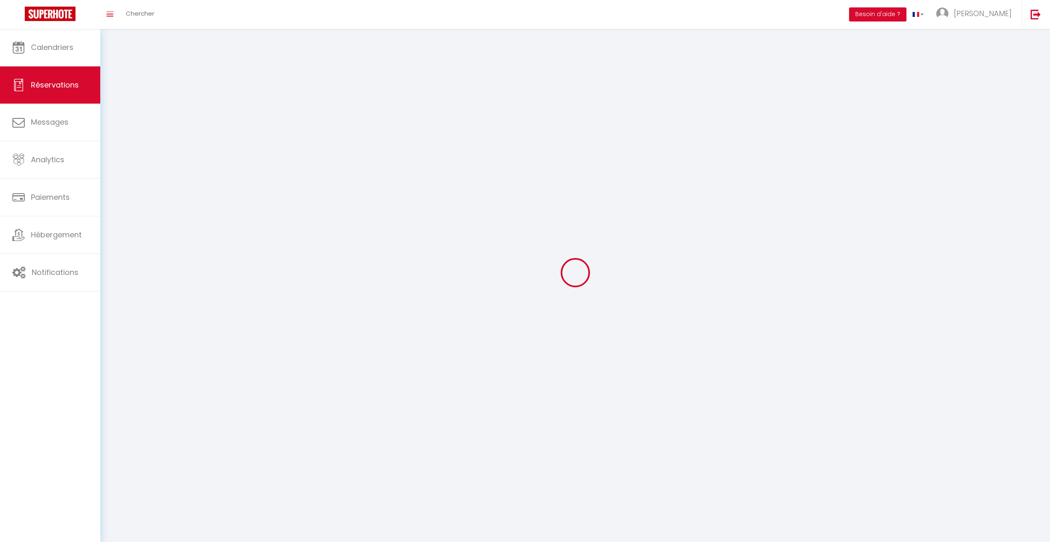
select select
checkbox input "false"
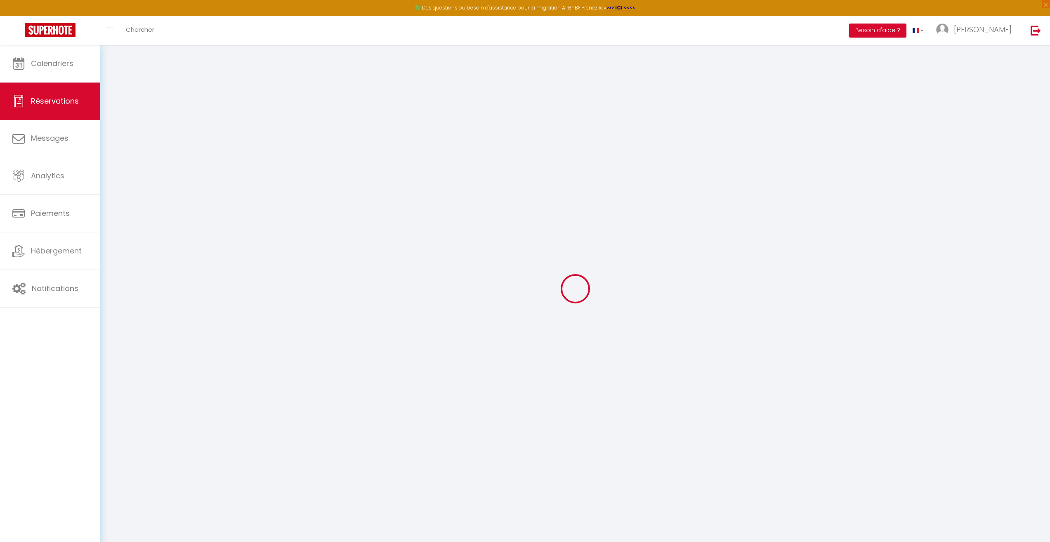
select select
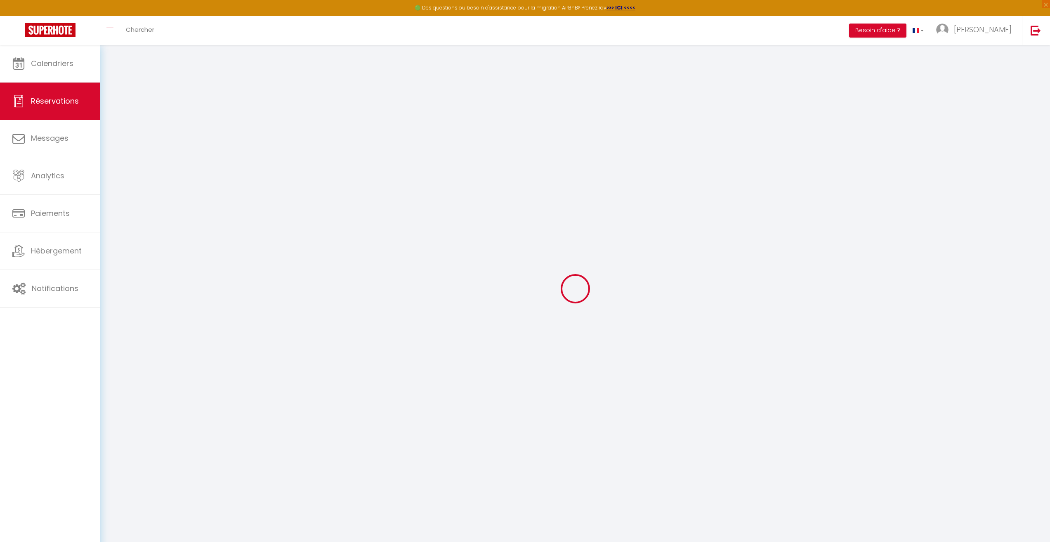
select select
checkbox input "false"
select select
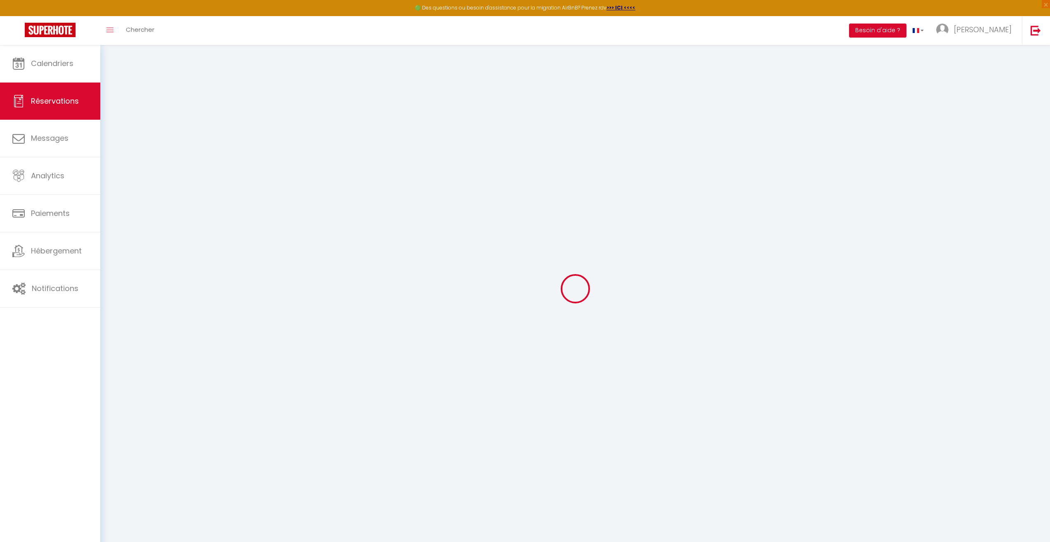
select select
checkbox input "false"
select select
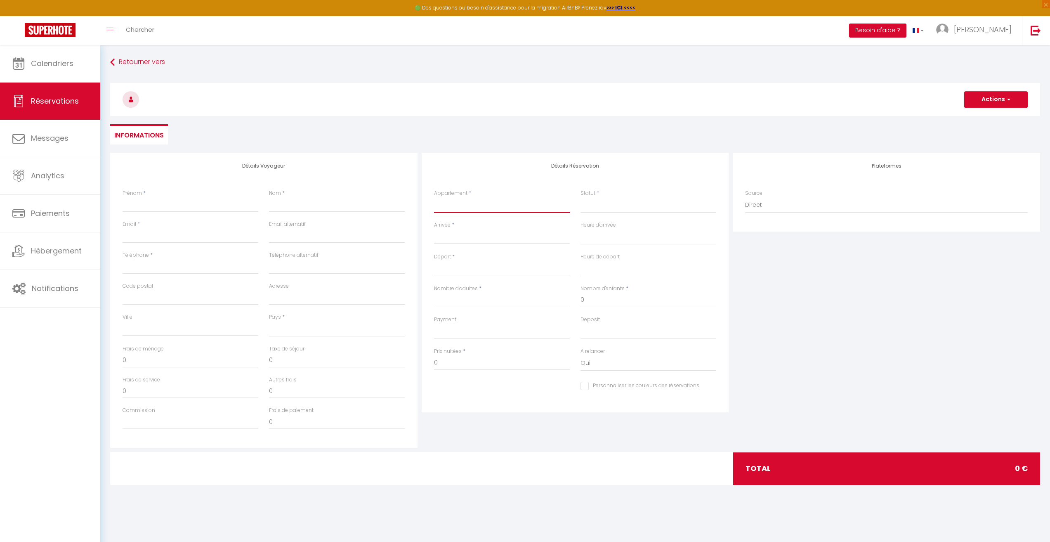
click at [504, 208] on select "Le Cocon de Gex - Studio Appartement calme et cosy au coeur de Gex Le Panoramia…" at bounding box center [502, 205] width 136 height 16
select select "60587"
click at [434, 197] on select "Le Cocon de Gex - Studio Appartement calme et cosy au coeur de Gex Le Panoramia…" at bounding box center [502, 205] width 136 height 16
select select
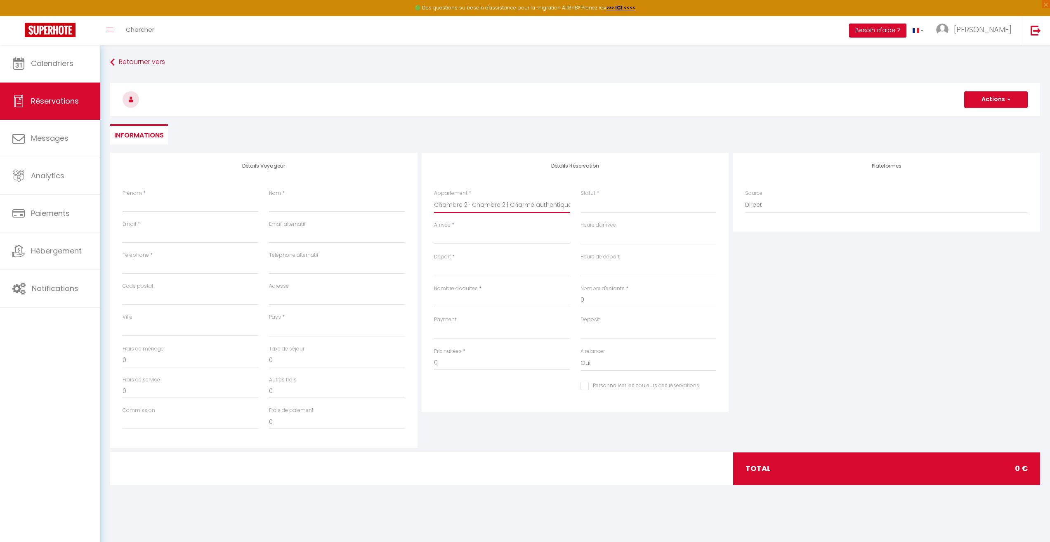
select select
checkbox input "false"
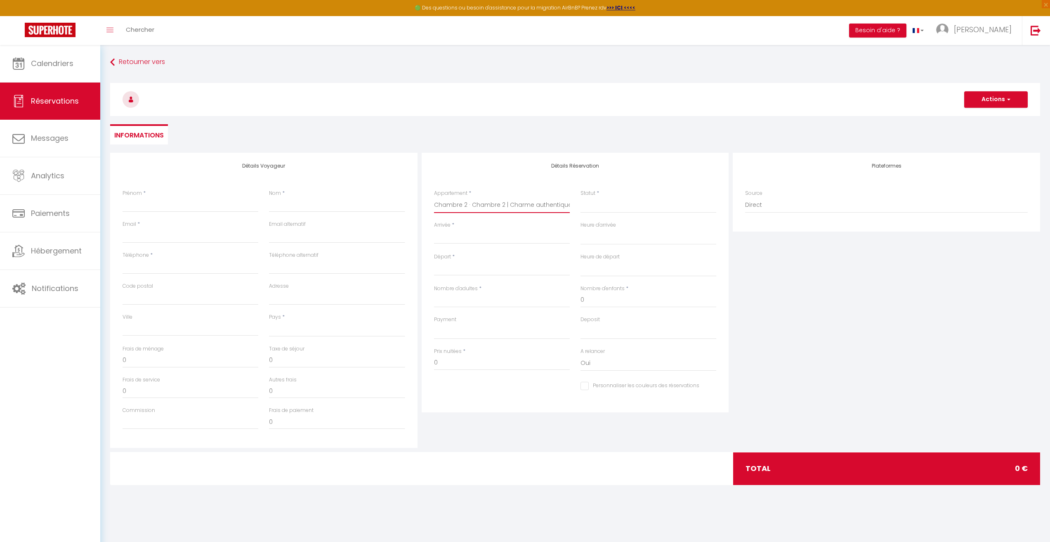
select select
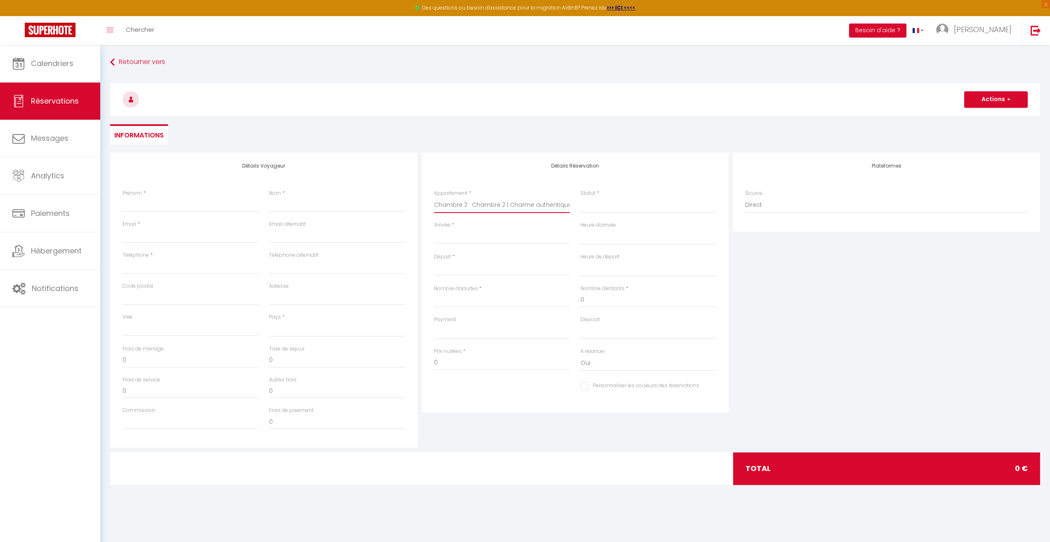
select select
checkbox input "false"
click at [186, 199] on input "Prénom" at bounding box center [191, 204] width 136 height 15
type input "D"
select select
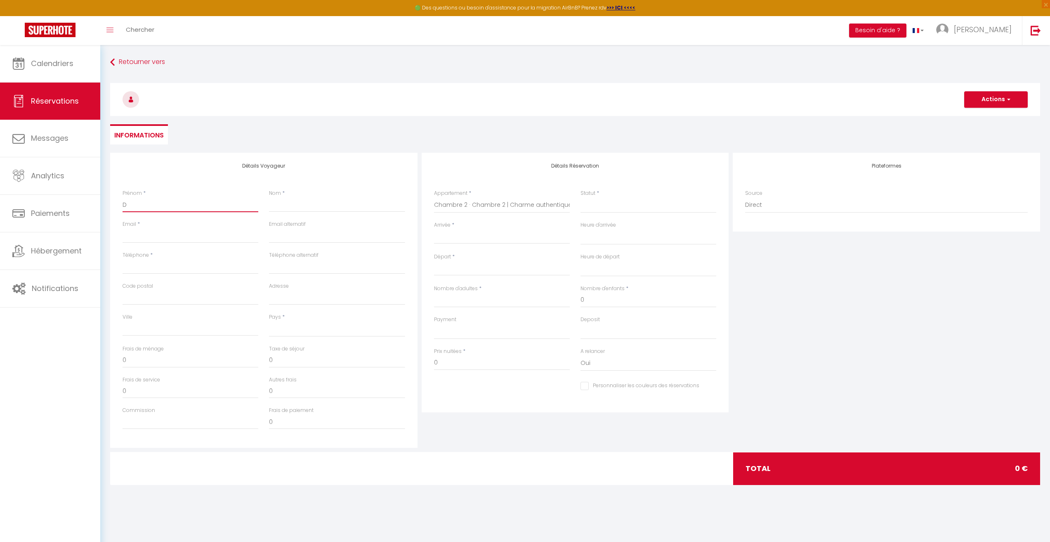
select select
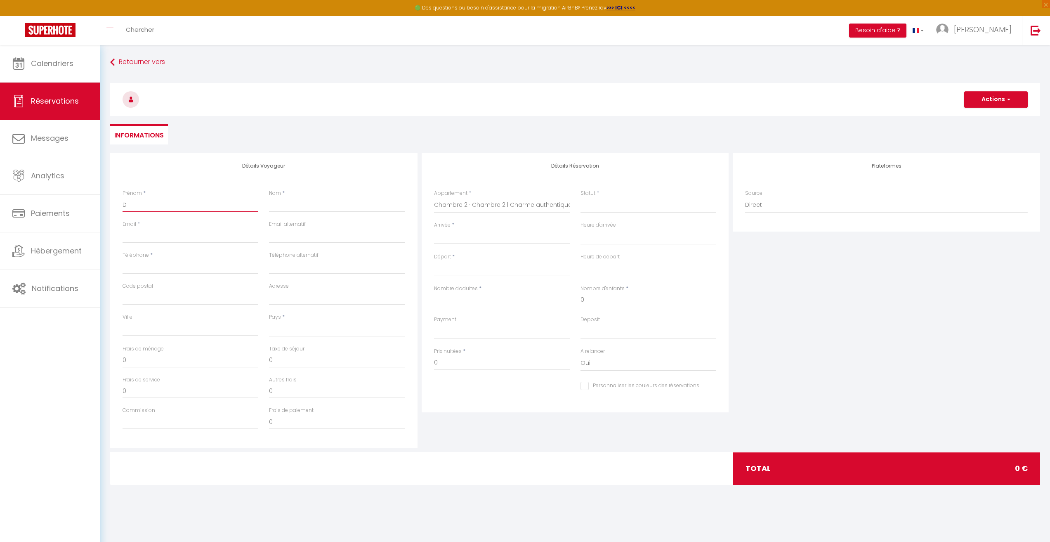
checkbox input "false"
type input "Da"
select select
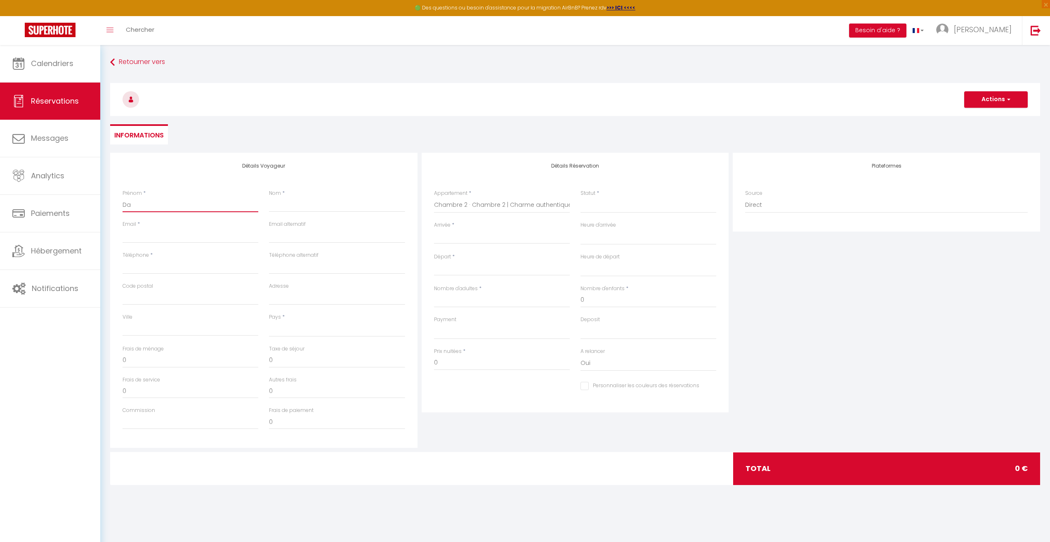
select select
checkbox input "false"
type input "Dav"
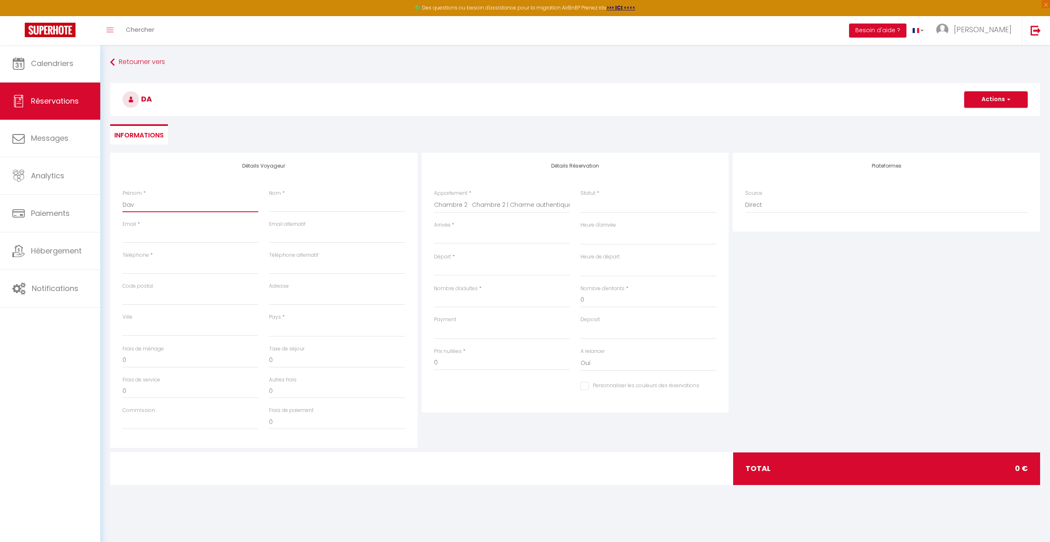
select select
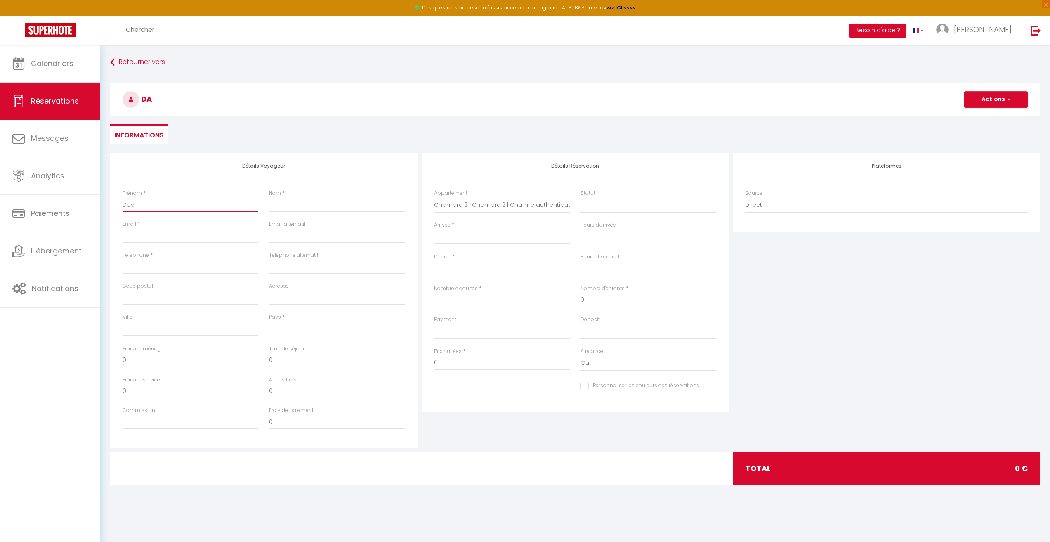
select select
checkbox input "false"
type input "Davi"
select select
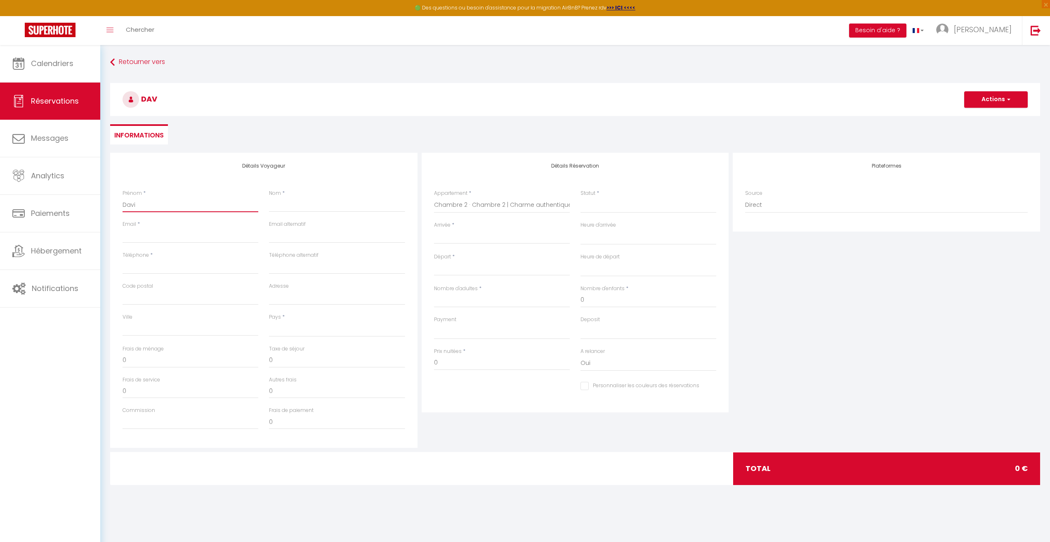
select select
checkbox input "false"
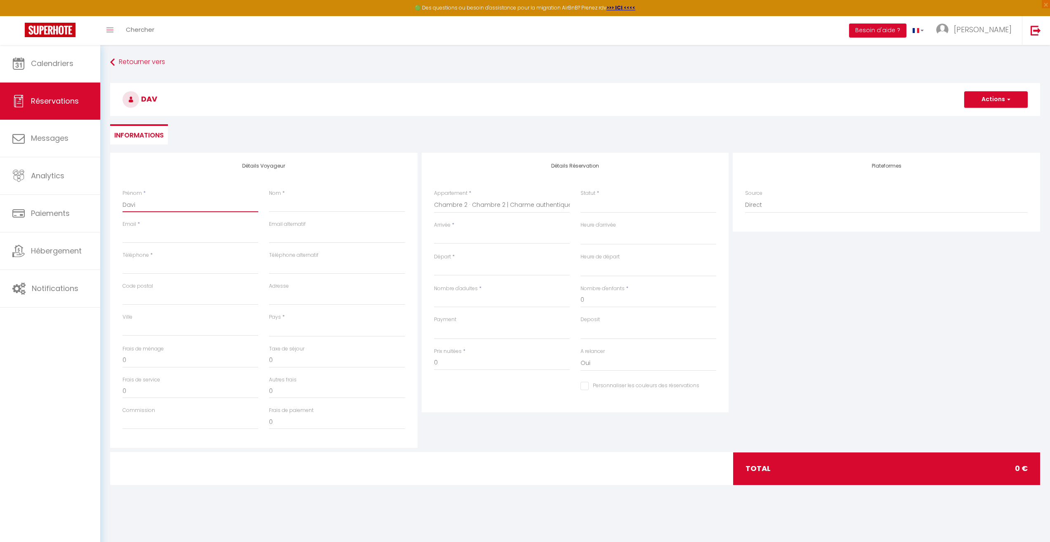
type input "[PERSON_NAME]"
select select
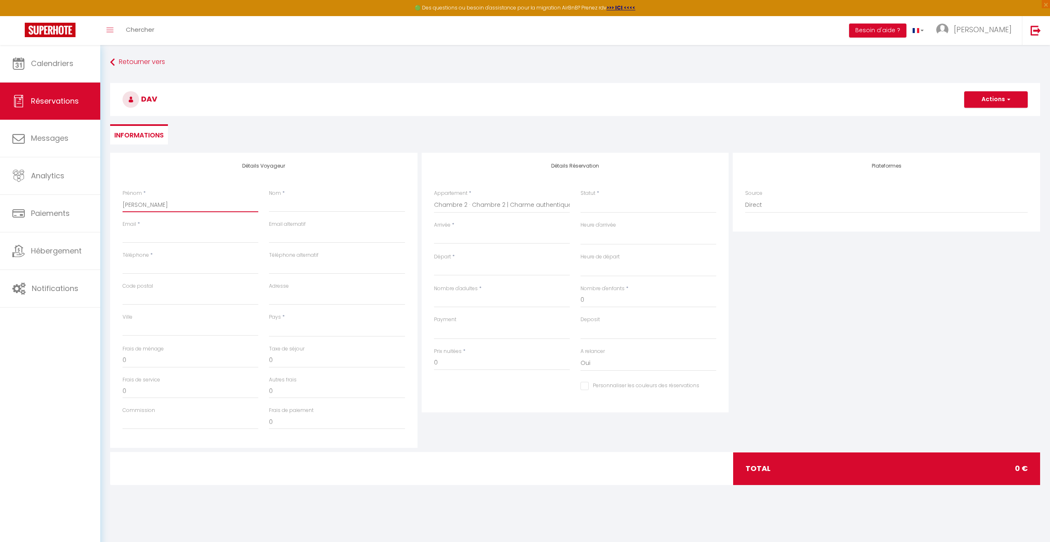
select select
checkbox input "false"
type input "[PERSON_NAME]"
click at [325, 207] on input "Nom" at bounding box center [337, 204] width 136 height 15
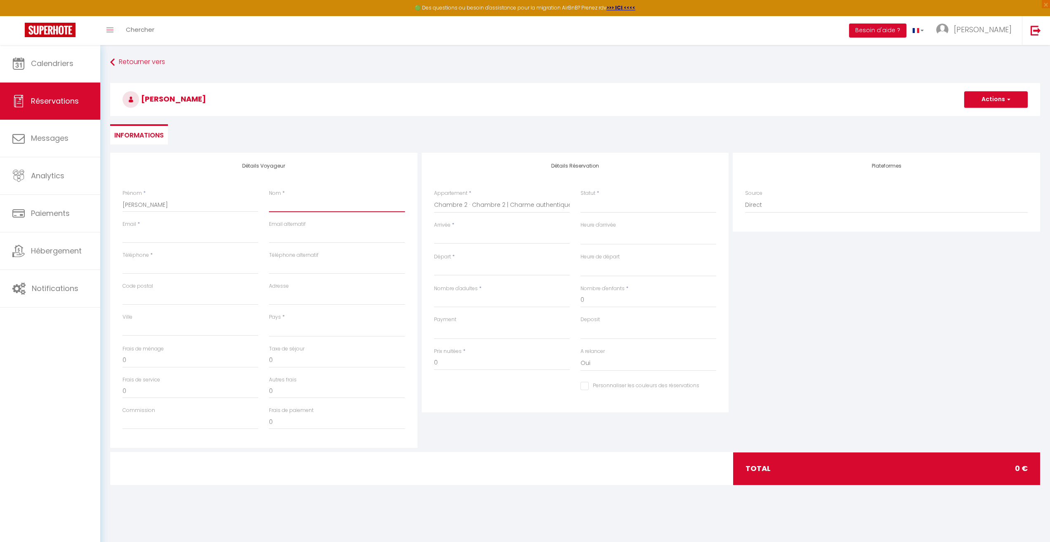
type input "C"
select select
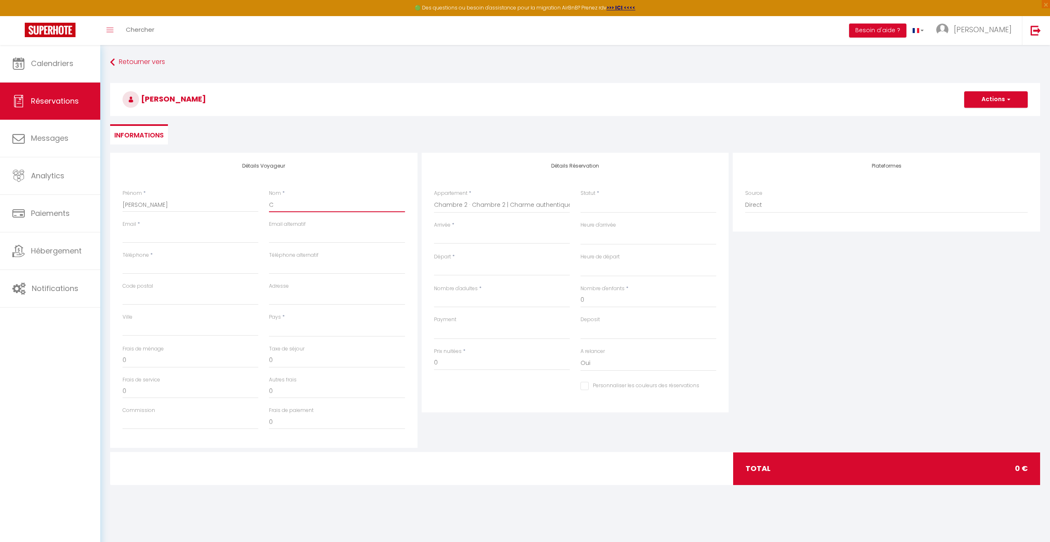
select select
checkbox input "false"
type input "Ch"
select select
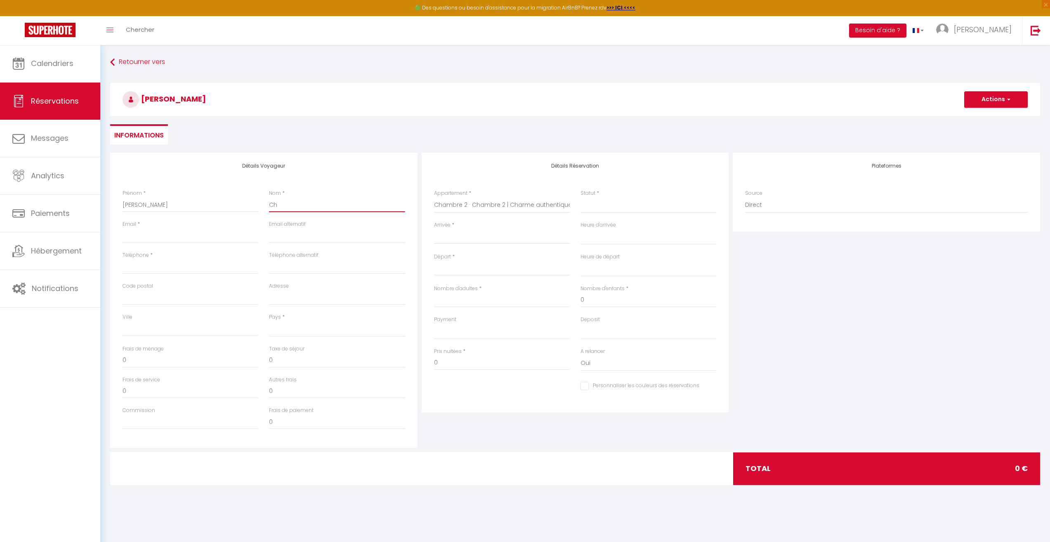
select select
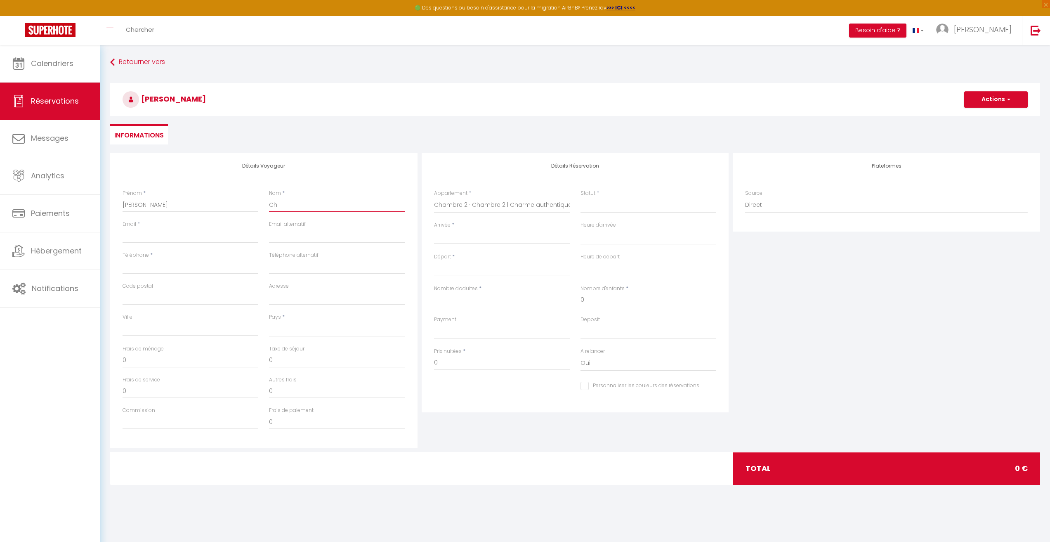
checkbox input "false"
type input "Chi"
select select
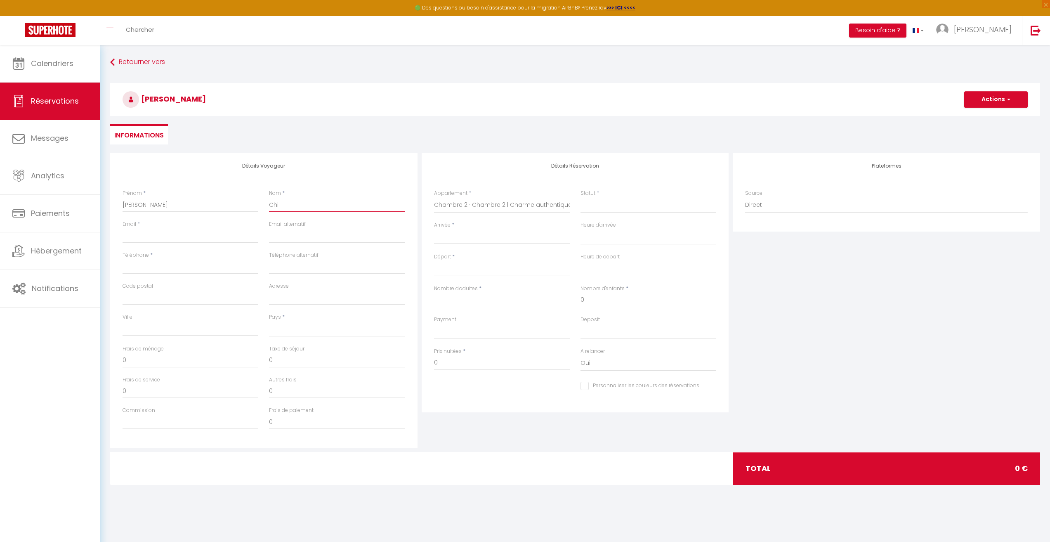
select select
checkbox input "false"
type input "Chip"
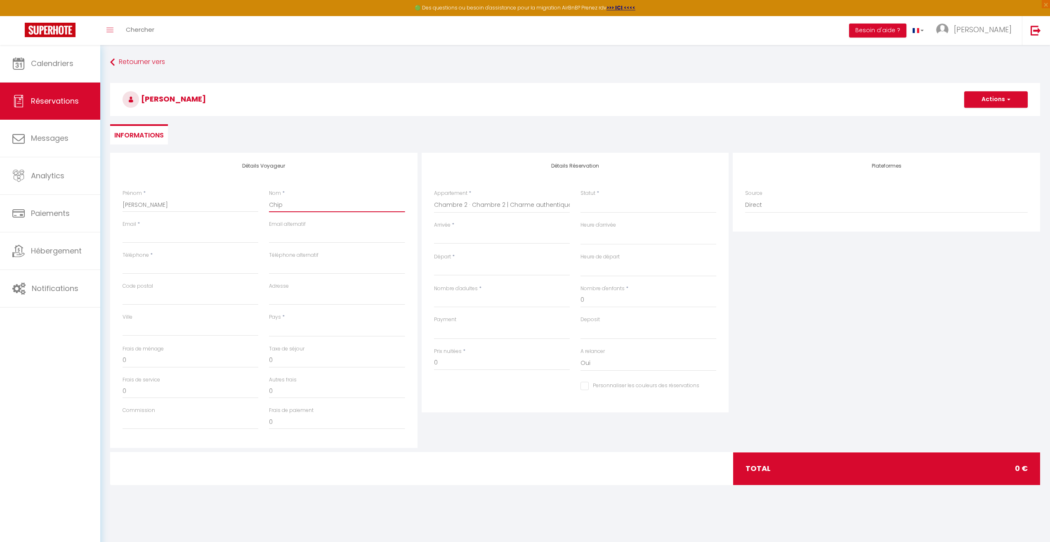
select select
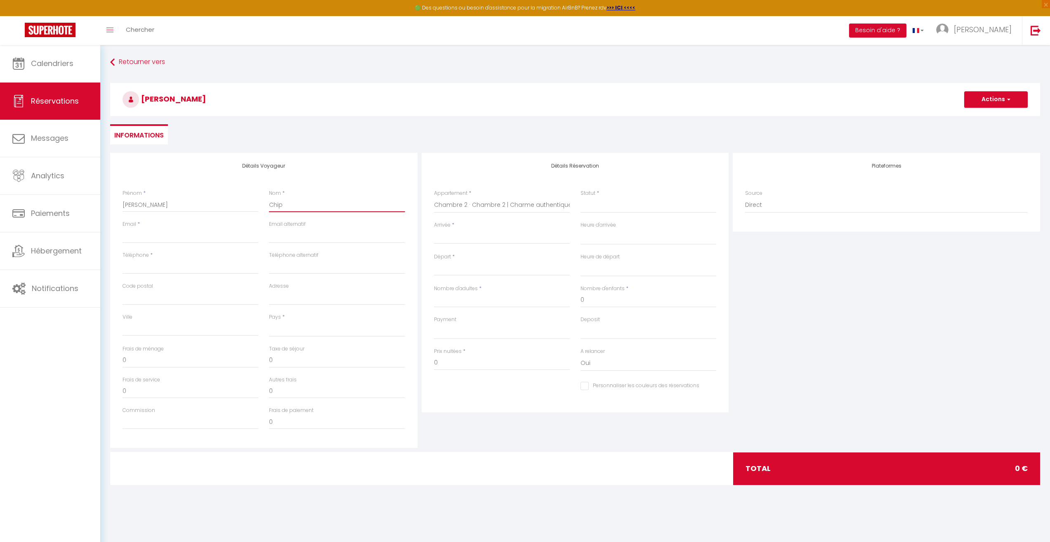
select select
checkbox input "false"
type input "Chipa"
select select
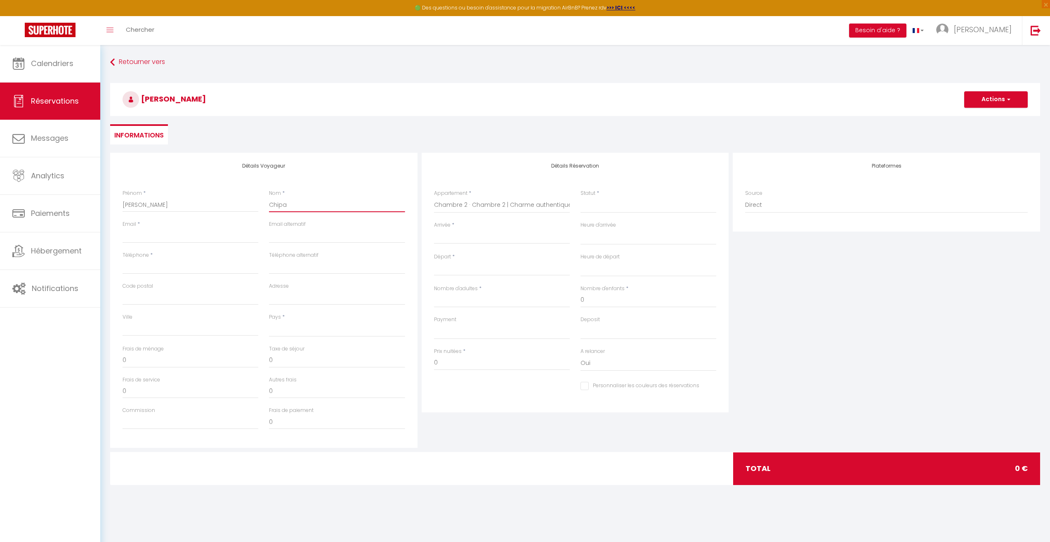
select select
checkbox input "false"
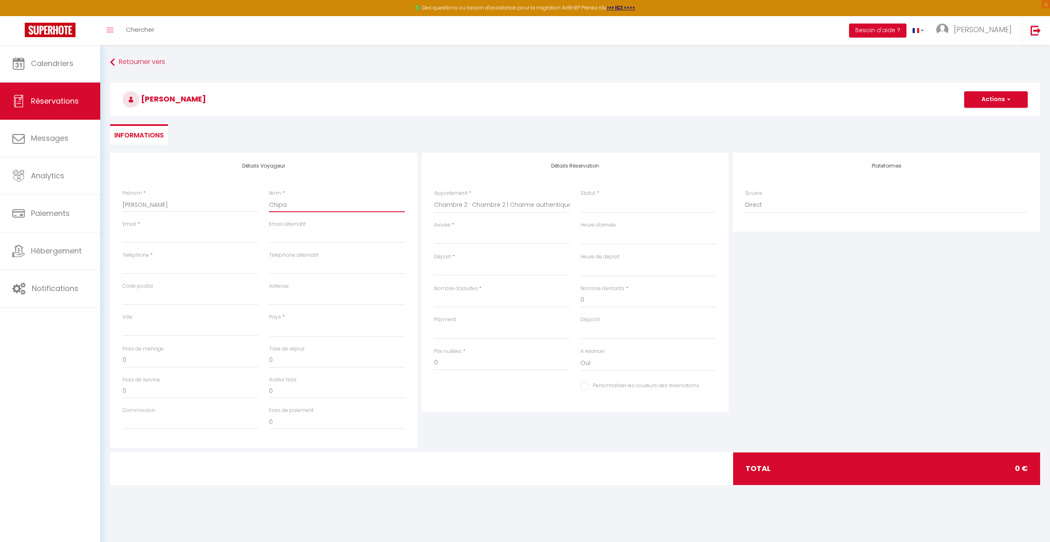
type input "Chipan"
select select
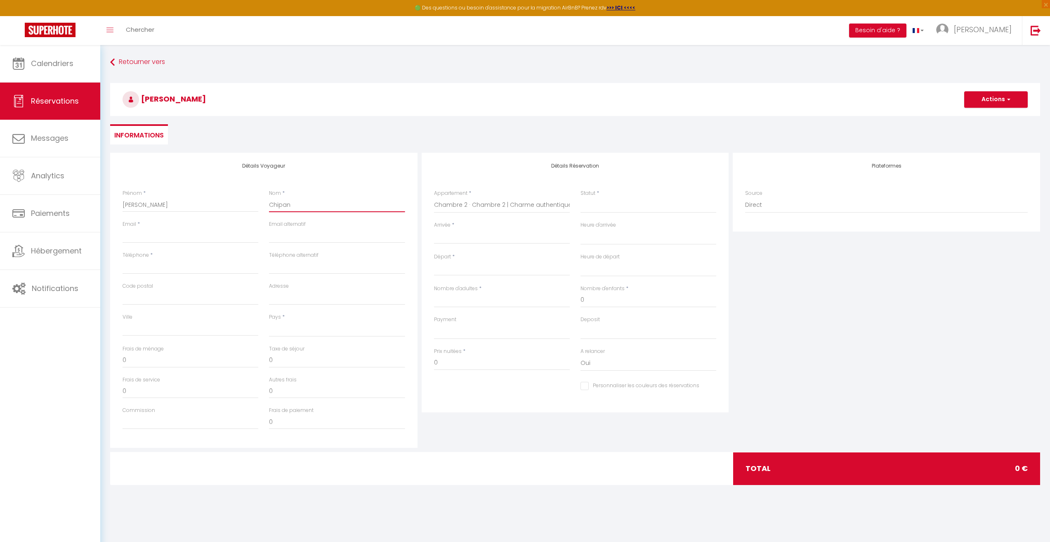
select select
checkbox input "false"
type input "Chipant"
select select
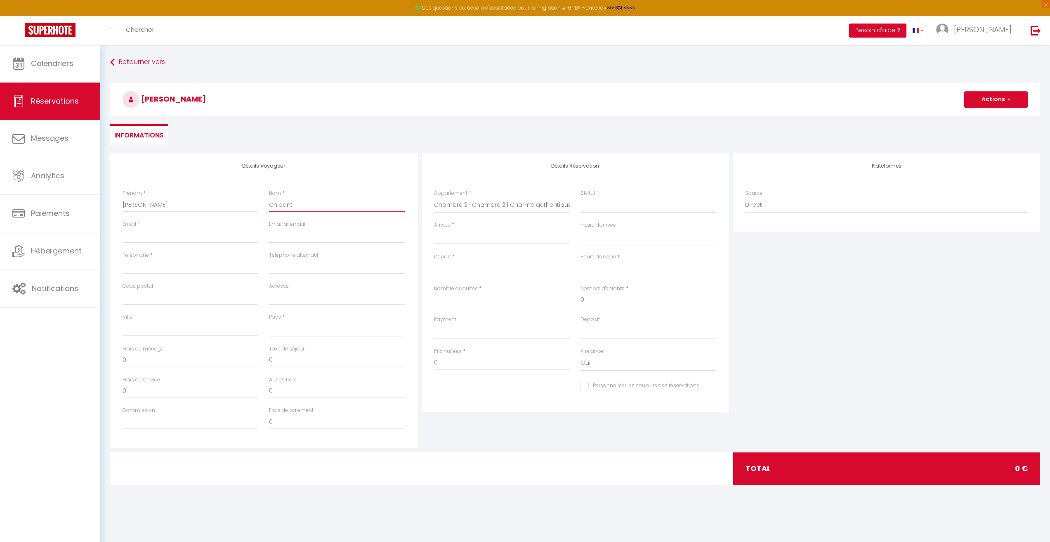
select select
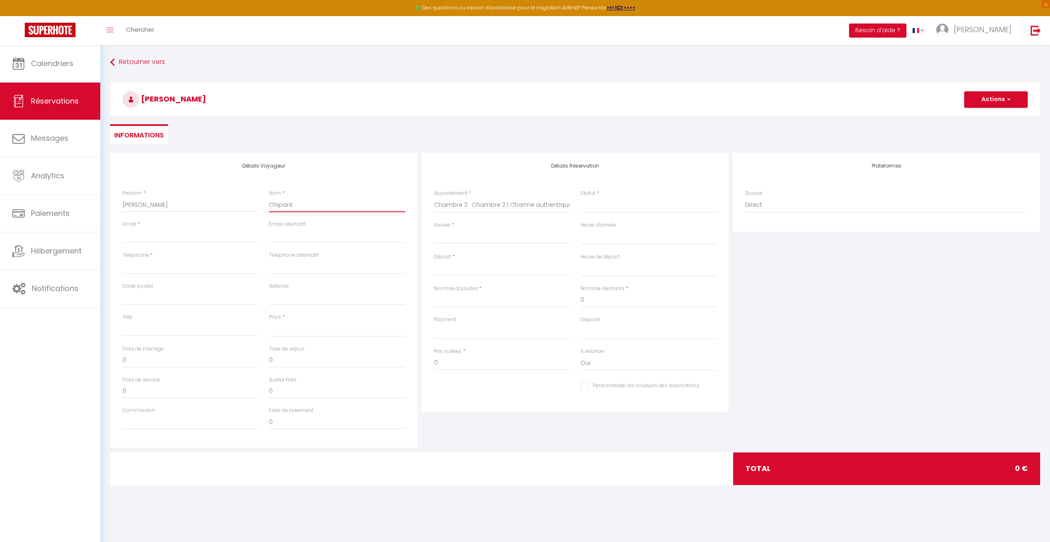
checkbox input "false"
type input "Chipanta"
select select
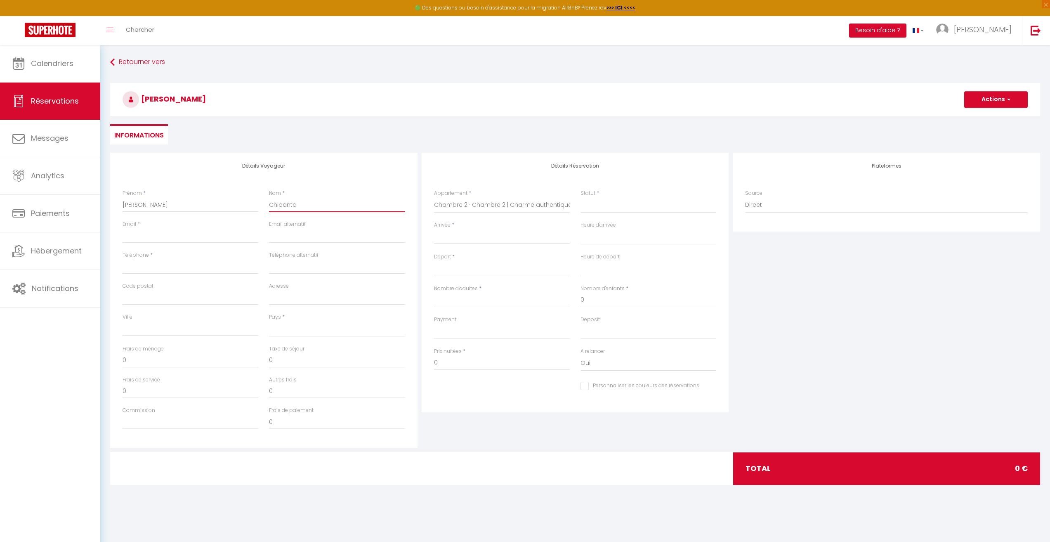
select select
checkbox input "false"
type input "Chipanta"
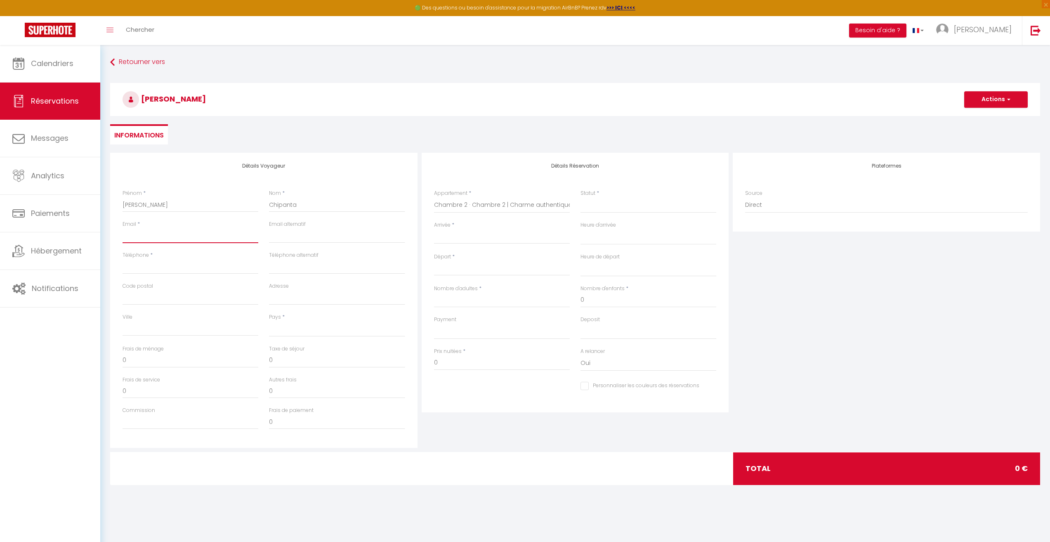
click at [213, 237] on input "Email client" at bounding box center [191, 235] width 136 height 15
click at [133, 237] on input "Email client" at bounding box center [191, 235] width 136 height 15
paste input "[EMAIL_ADDRESS][DOMAIN_NAME]"
type input "[EMAIL_ADDRESS][DOMAIN_NAME]"
select select
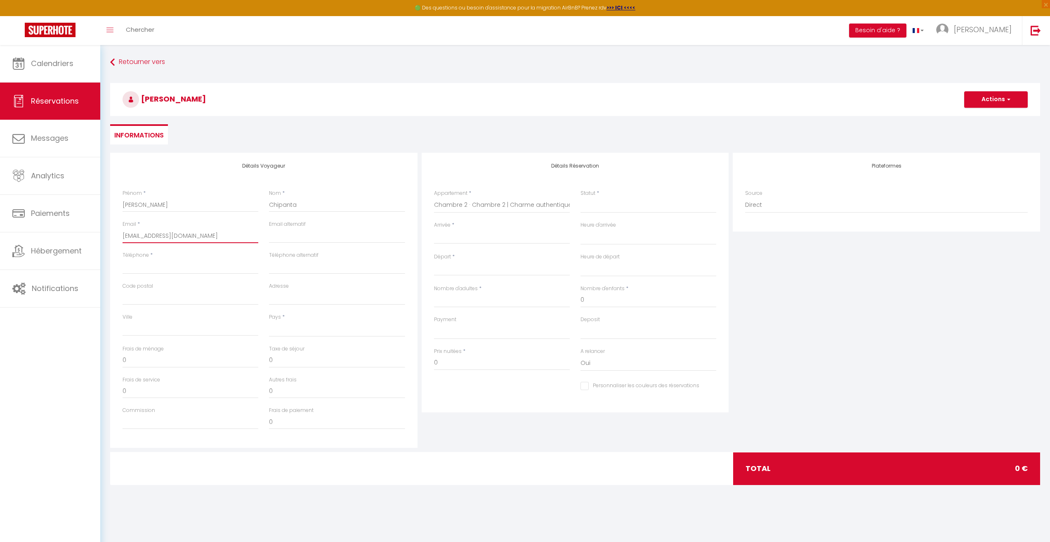
select select
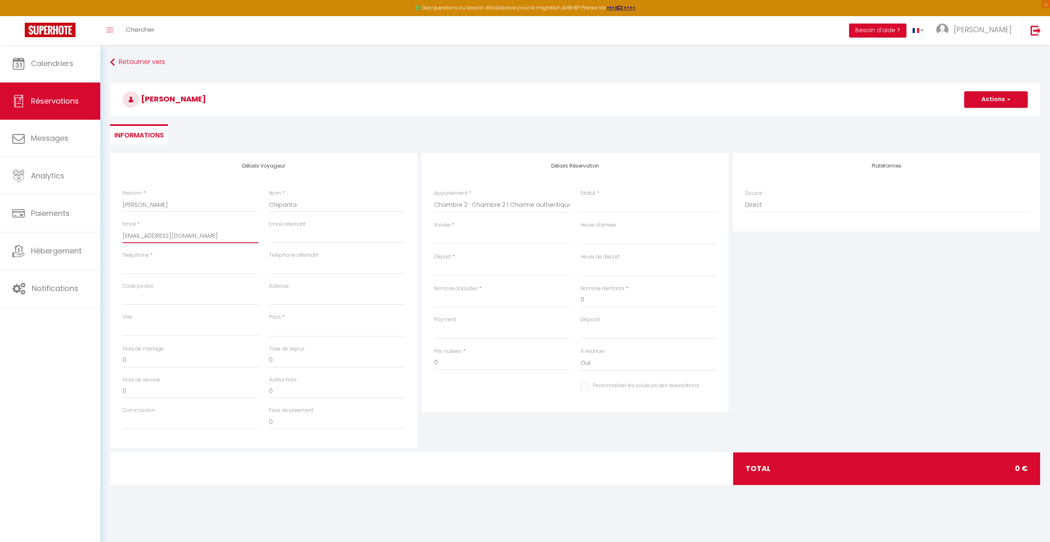
checkbox input "false"
type input "[EMAIL_ADDRESS][DOMAIN_NAME]"
click at [146, 265] on input "Téléphone" at bounding box center [191, 266] width 136 height 15
paste input "[PHONE_NUMBER]"
type input "[PHONE_NUMBER]"
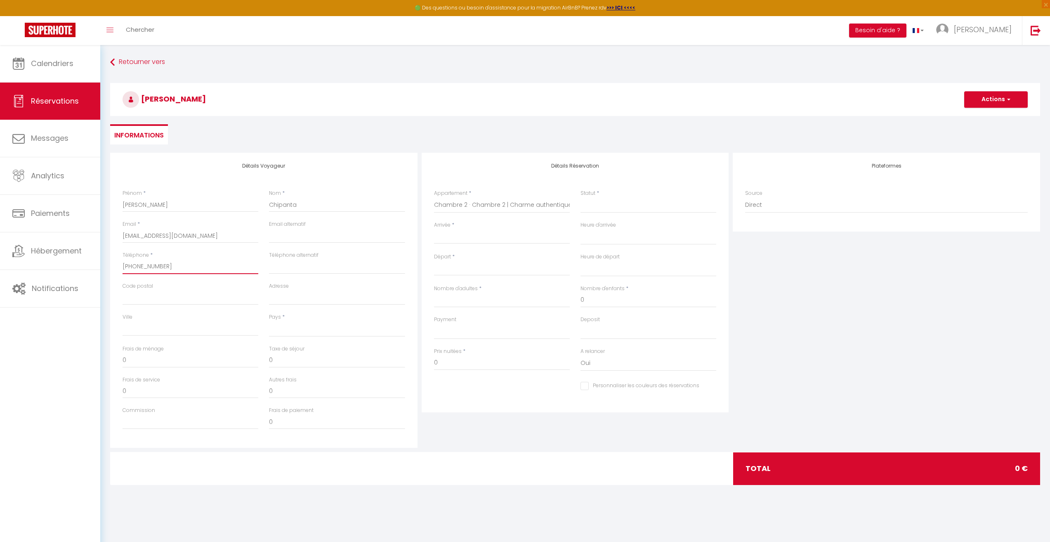
select select
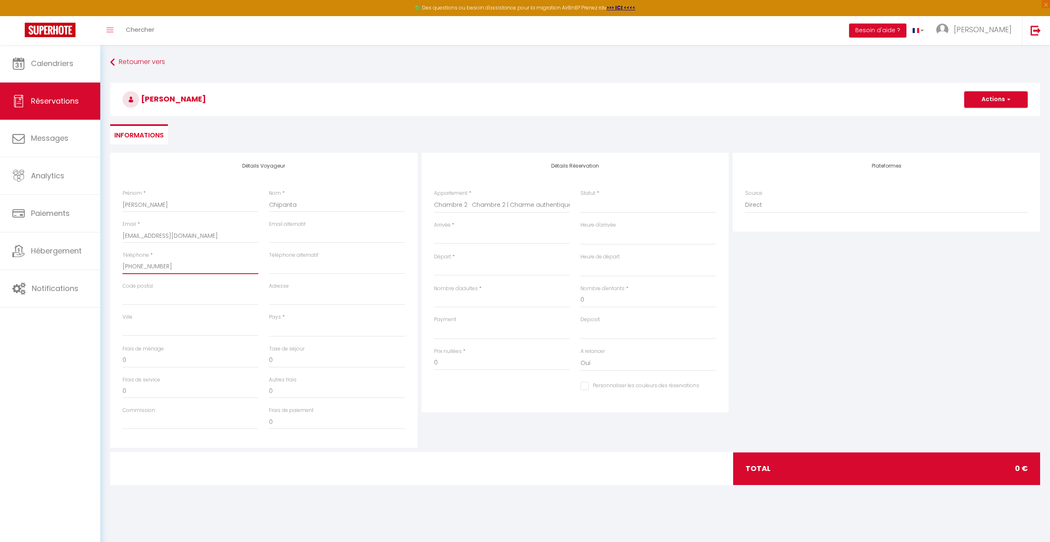
select select
checkbox input "false"
type input "[PHONE_NUMBER]"
click at [165, 303] on input "Code postal" at bounding box center [191, 297] width 136 height 15
click at [316, 329] on select "[GEOGRAPHIC_DATA] [GEOGRAPHIC_DATA] [GEOGRAPHIC_DATA] [GEOGRAPHIC_DATA] [GEOGRA…" at bounding box center [337, 329] width 136 height 16
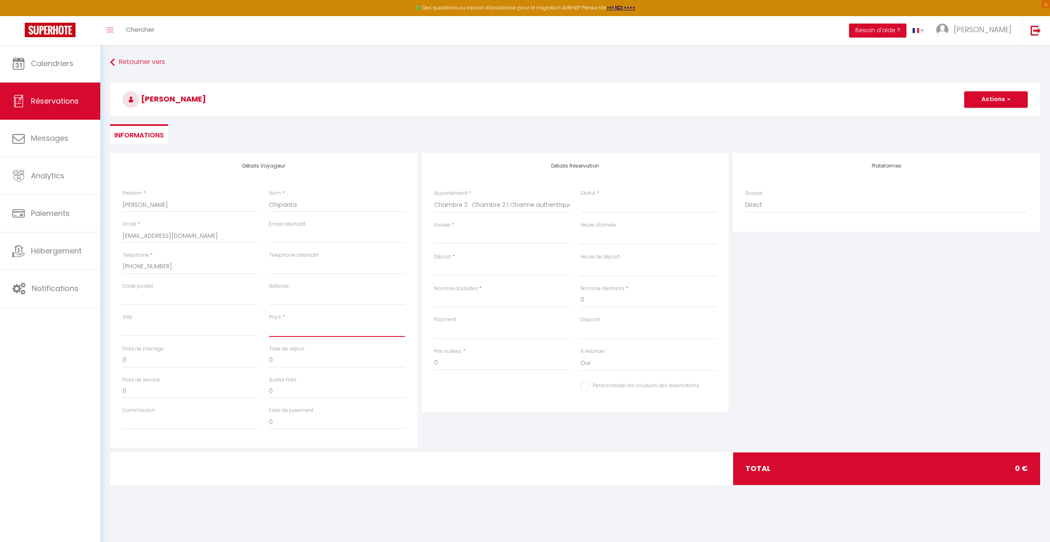
select select "MW"
click at [269, 321] on select "[GEOGRAPHIC_DATA] [GEOGRAPHIC_DATA] [GEOGRAPHIC_DATA] [GEOGRAPHIC_DATA] [GEOGRA…" at bounding box center [337, 329] width 136 height 16
select select
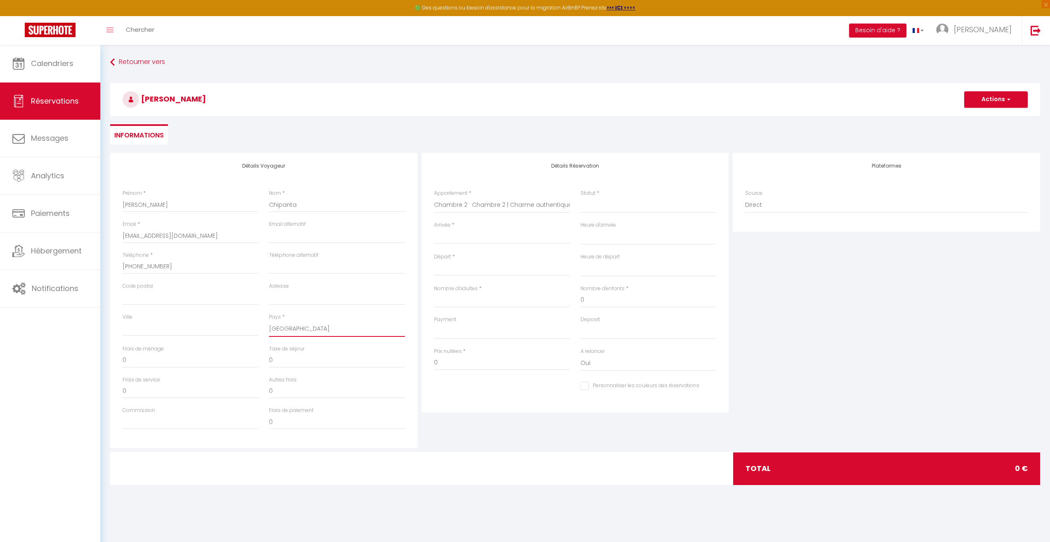
select select
checkbox input "false"
click at [475, 239] on input "Arrivée" at bounding box center [502, 237] width 136 height 11
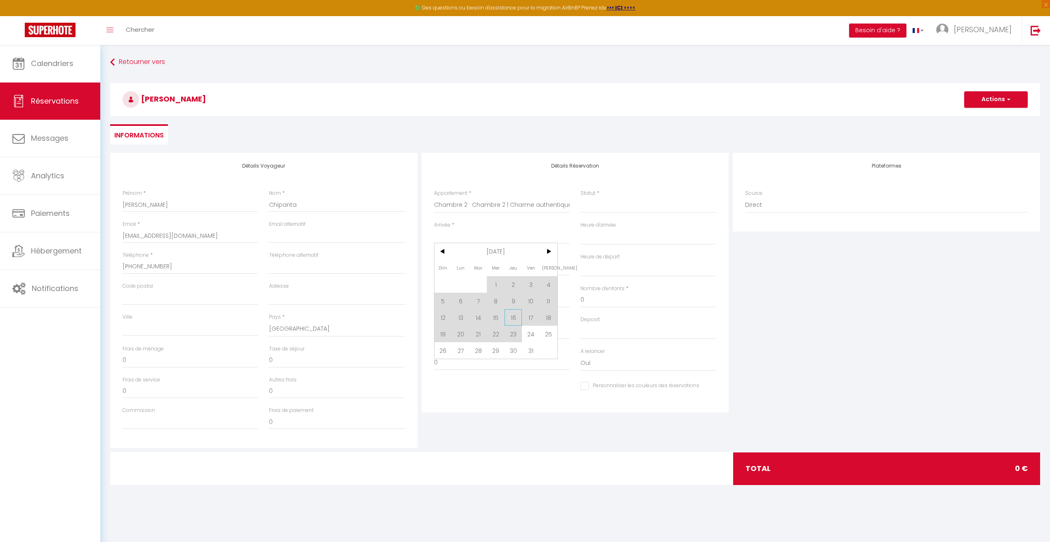
click at [512, 320] on span "16" at bounding box center [514, 317] width 18 height 17
select select
type input "Jeu 16 Octobre 2025"
select select
type input "Ven 17 Octobre 2025"
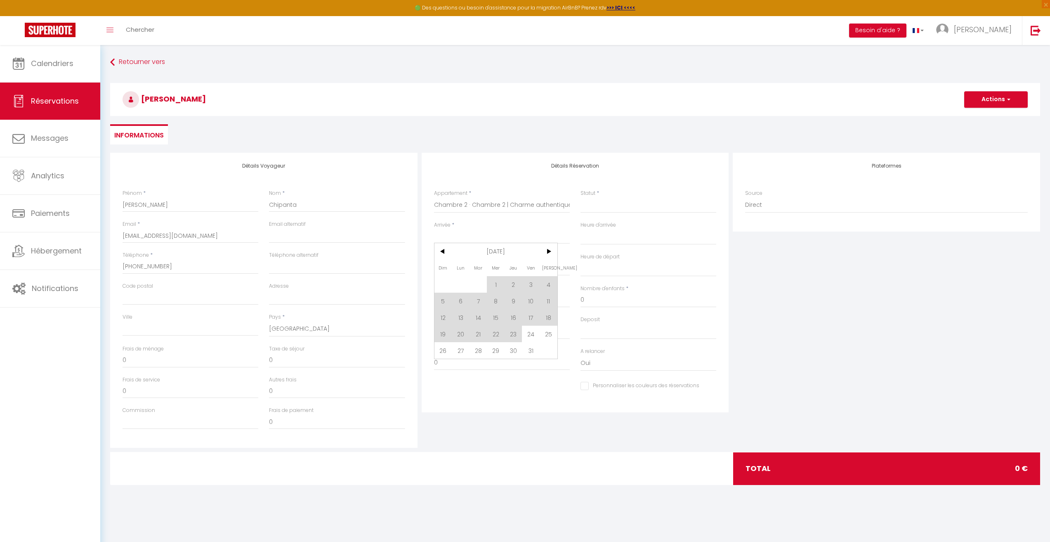
select select
checkbox input "false"
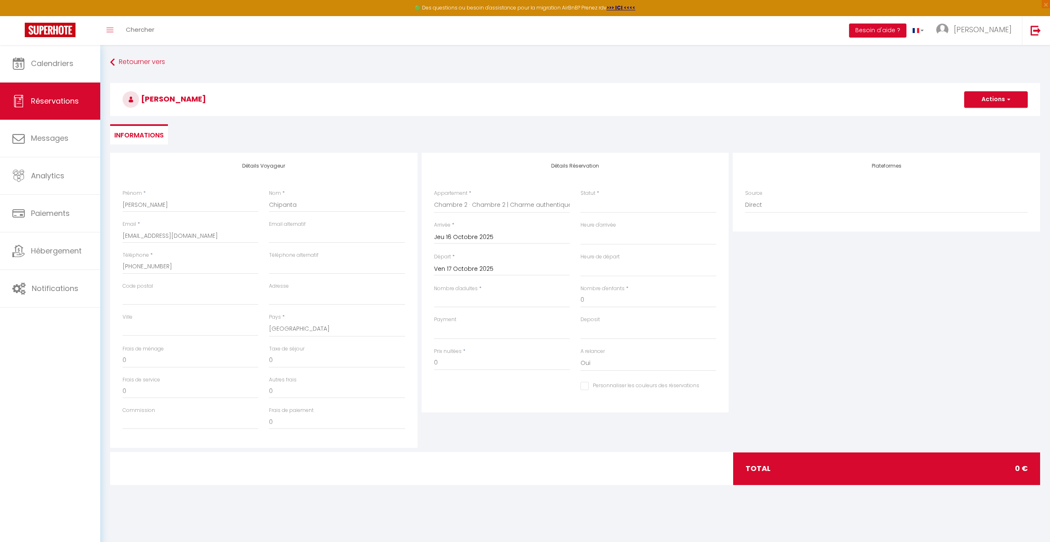
click at [480, 268] on input "Ven 17 Octobre 2025" at bounding box center [502, 269] width 136 height 11
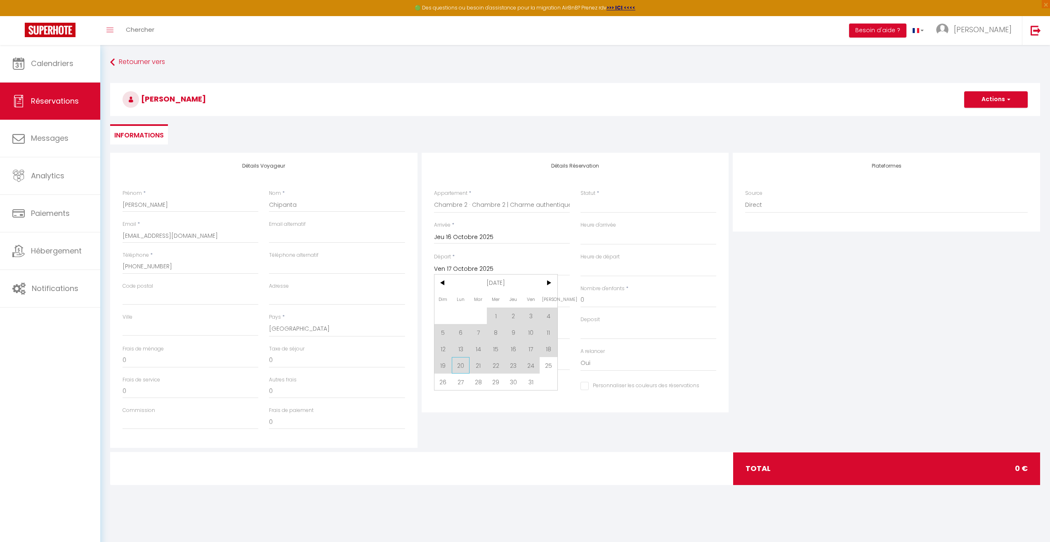
click at [462, 366] on span "20" at bounding box center [461, 365] width 18 height 17
select select
type input "Lun 20 Octobre 2025"
select select
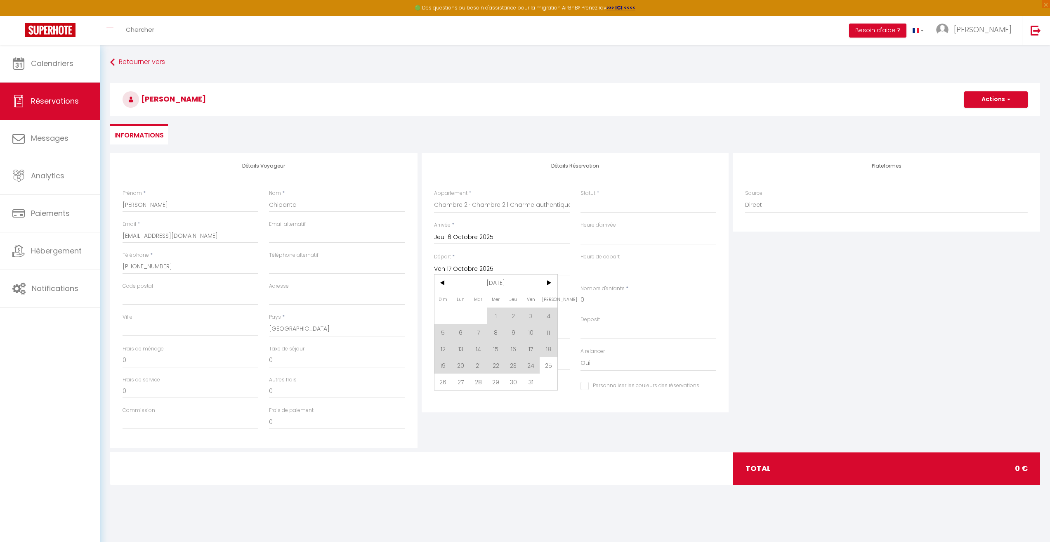
select select
checkbox input "false"
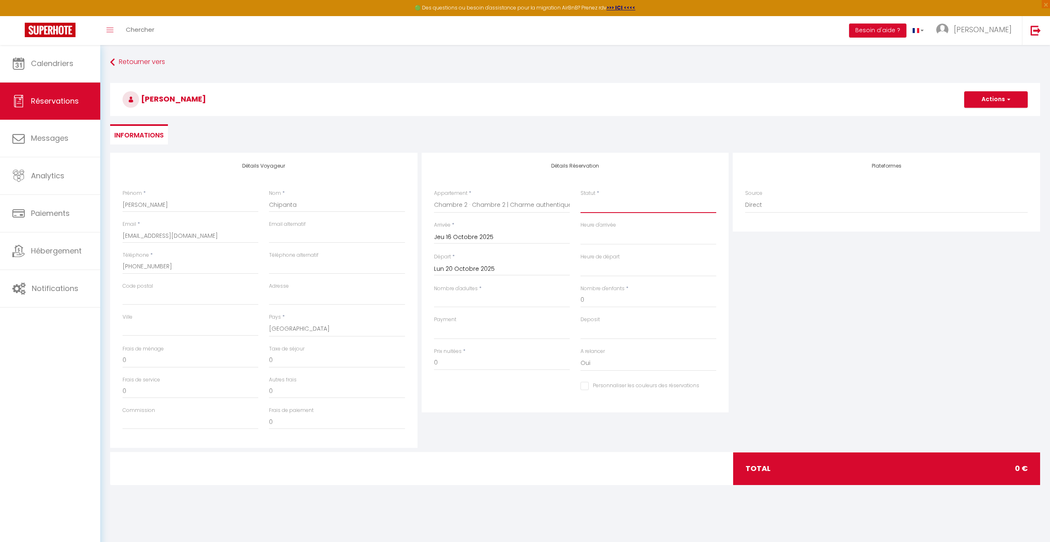
click at [617, 212] on select "Confirmé Non Confirmé [PERSON_NAME] par le voyageur No Show Request" at bounding box center [649, 205] width 136 height 16
select select "2"
click at [581, 197] on select "Confirmé Non Confirmé [PERSON_NAME] par le voyageur No Show Request" at bounding box center [649, 205] width 136 height 16
select select
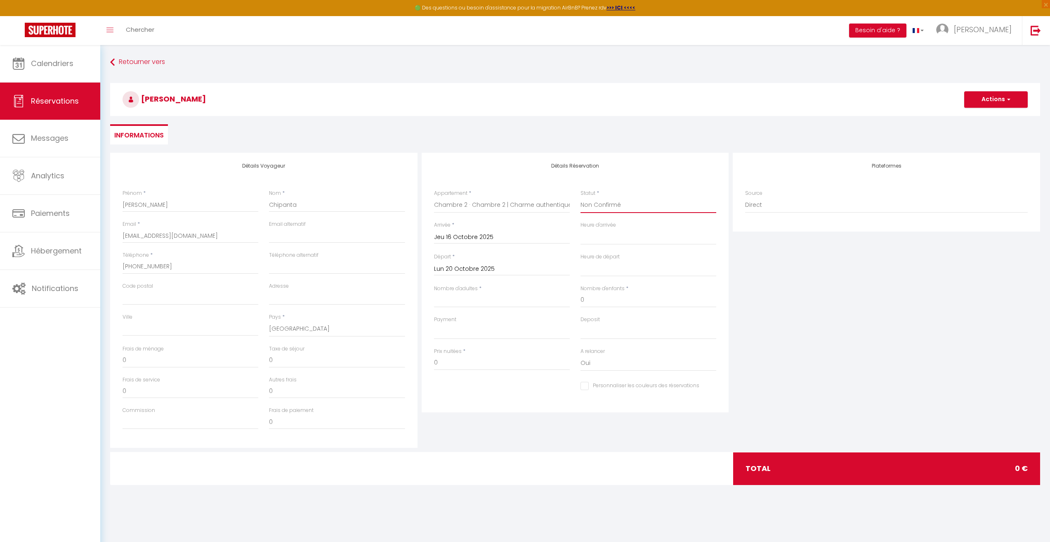
select select
checkbox input "false"
click at [506, 301] on input "Nombre d'adultes" at bounding box center [502, 300] width 136 height 15
type input "1"
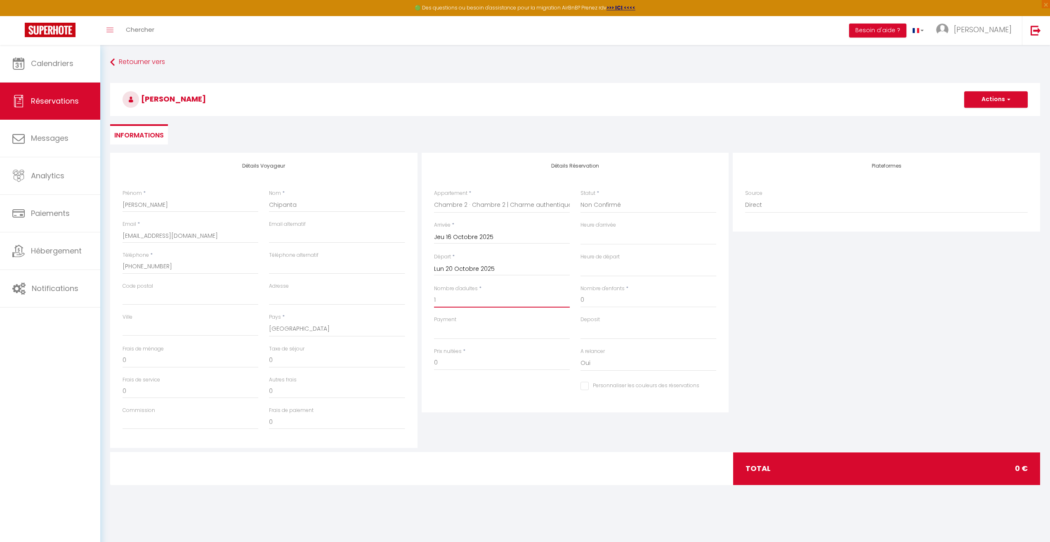
select select
checkbox input "false"
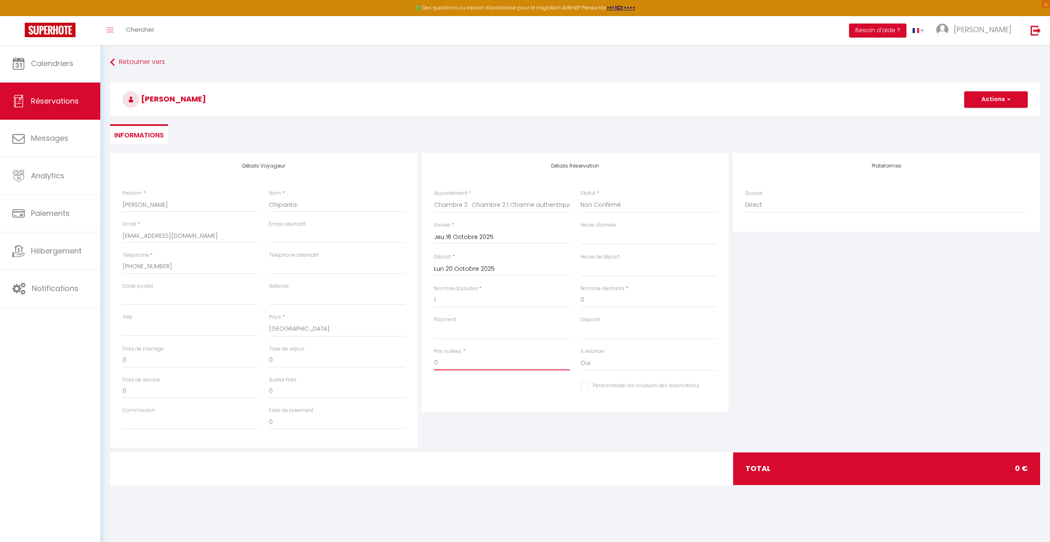
click at [463, 364] on input "0" at bounding box center [502, 362] width 136 height 15
click at [286, 362] on input "0" at bounding box center [337, 360] width 136 height 15
click at [199, 360] on input "0" at bounding box center [191, 360] width 136 height 15
click at [786, 101] on button "Actions" at bounding box center [996, 99] width 64 height 17
click at [786, 118] on link "Enregistrer" at bounding box center [987, 117] width 65 height 11
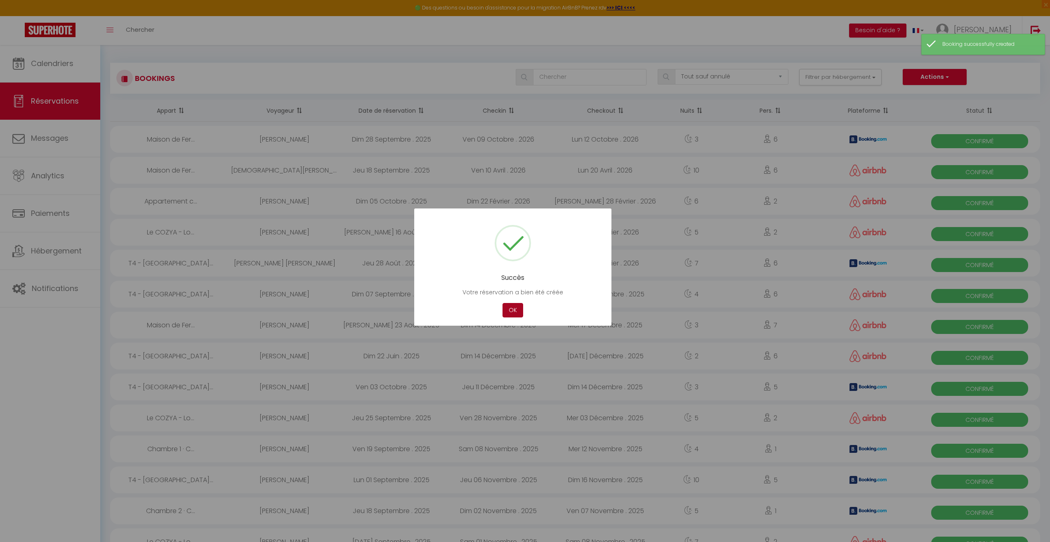
click at [516, 312] on button "OK" at bounding box center [513, 310] width 21 height 14
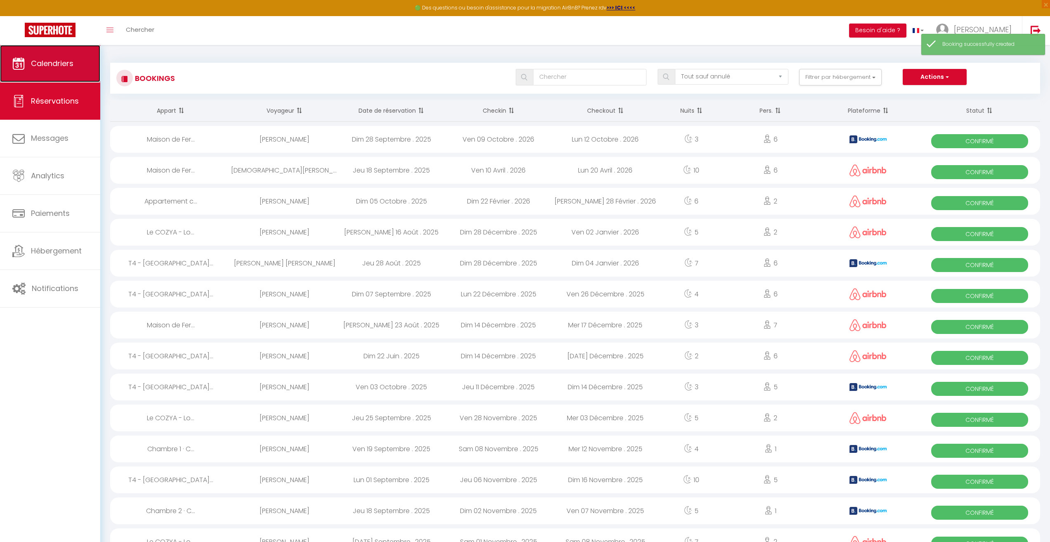
click at [60, 70] on link "Calendriers" at bounding box center [50, 63] width 100 height 37
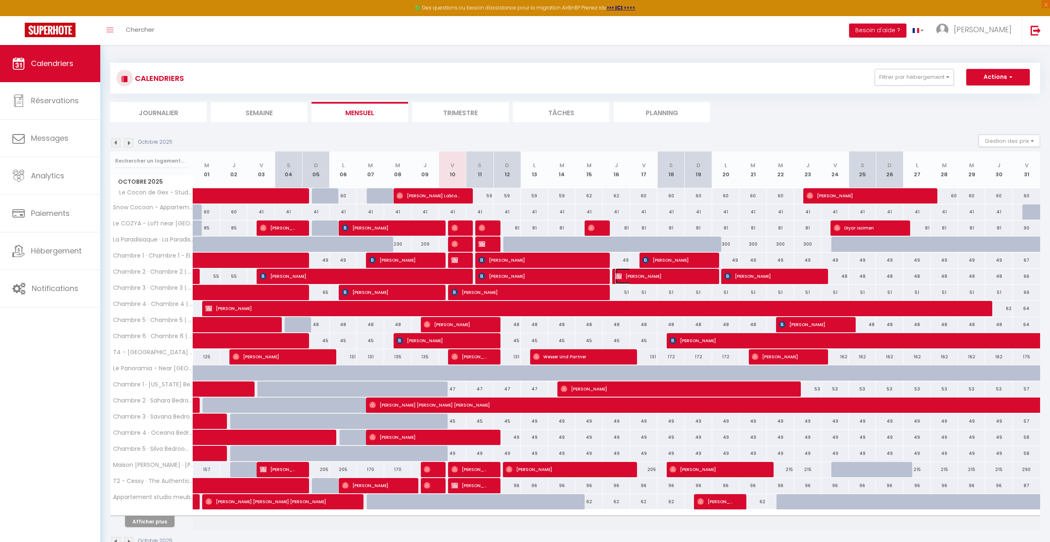
click at [638, 278] on span "[PERSON_NAME]" at bounding box center [660, 276] width 91 height 16
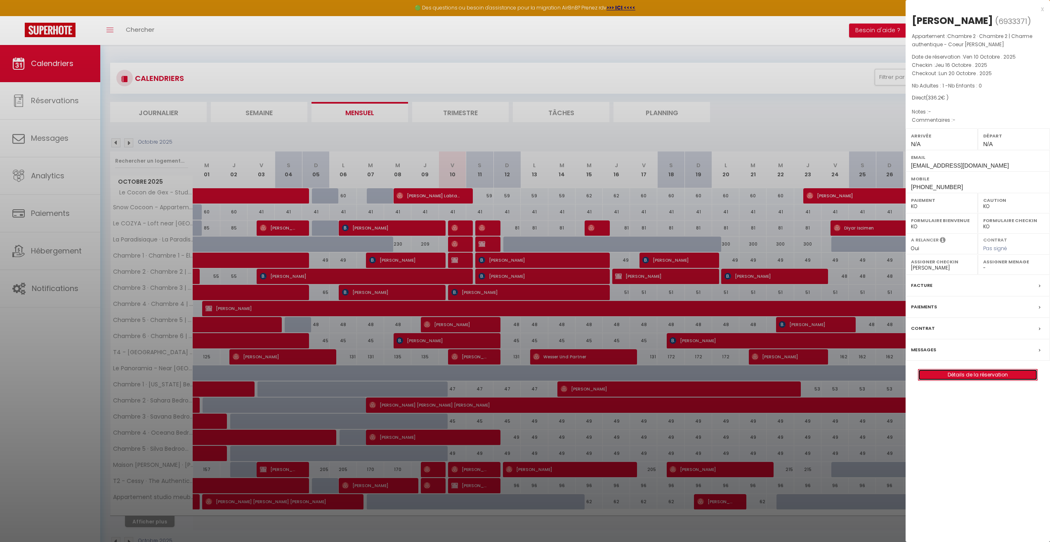
click at [786, 376] on link "Détails de la réservation" at bounding box center [978, 374] width 119 height 11
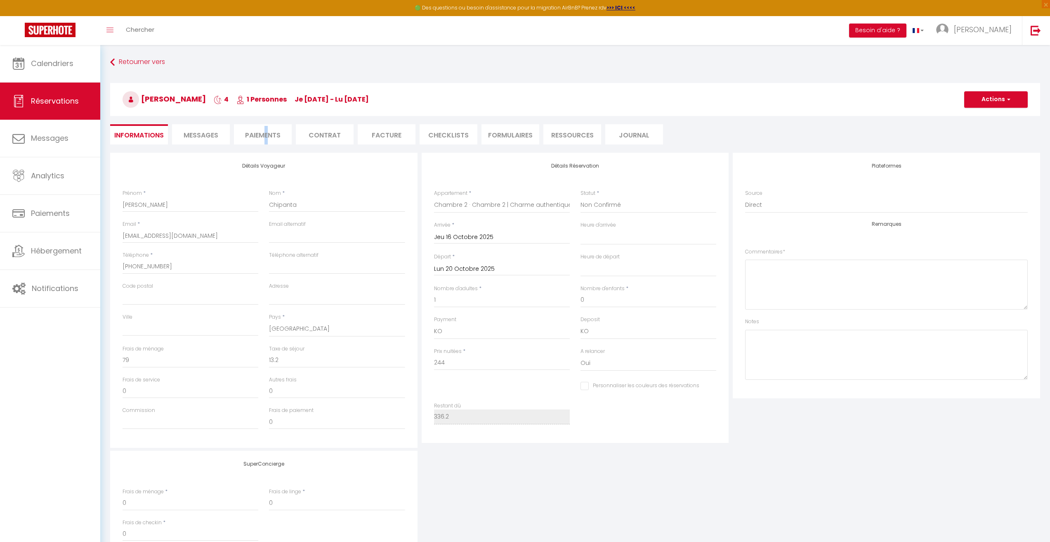
drag, startPoint x: 268, startPoint y: 135, endPoint x: 264, endPoint y: 131, distance: 5.9
click at [264, 131] on li "Paiements" at bounding box center [263, 134] width 58 height 20
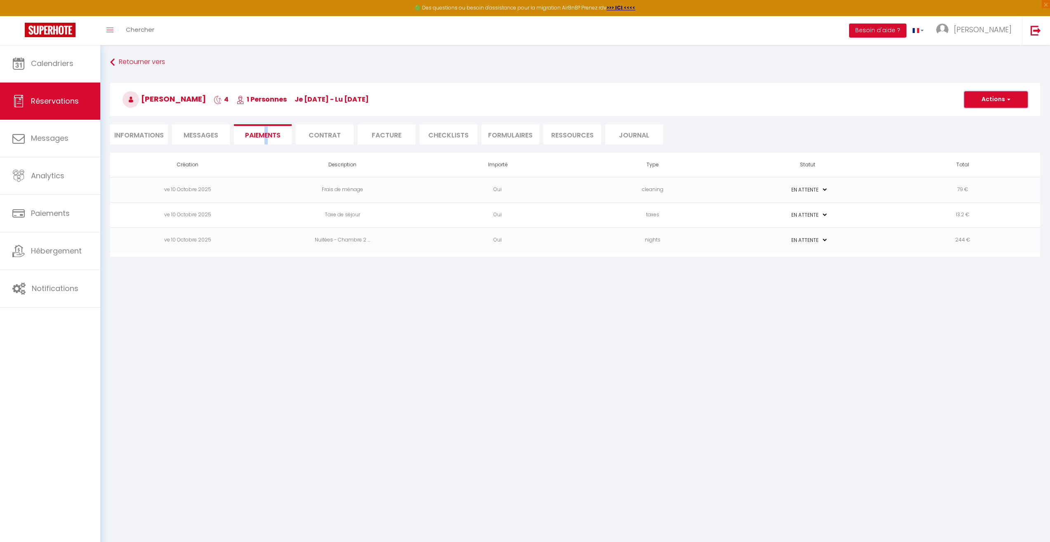
click at [786, 101] on button "Actions" at bounding box center [996, 99] width 64 height 17
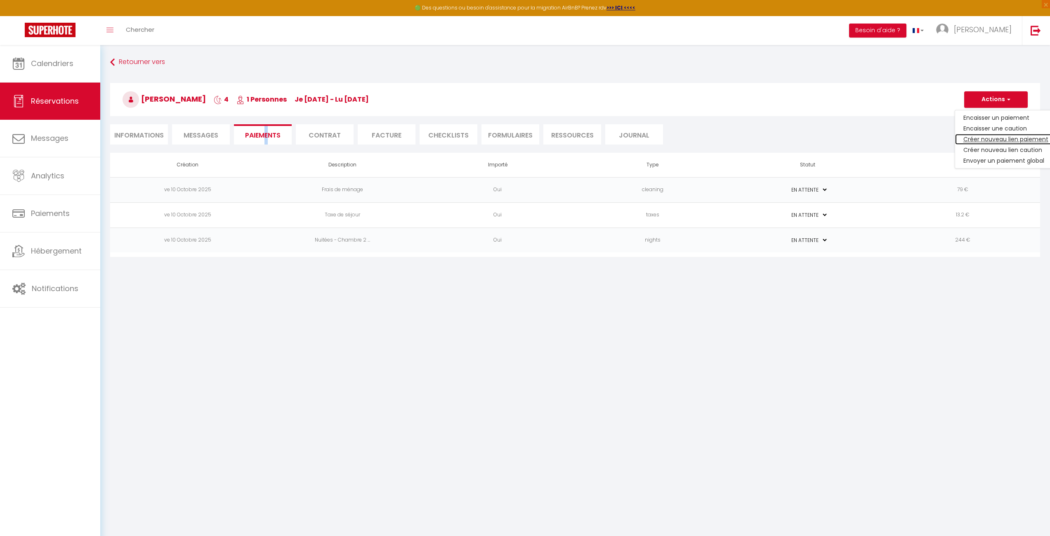
click at [786, 142] on link "Créer nouveau lien paiement" at bounding box center [1006, 139] width 102 height 11
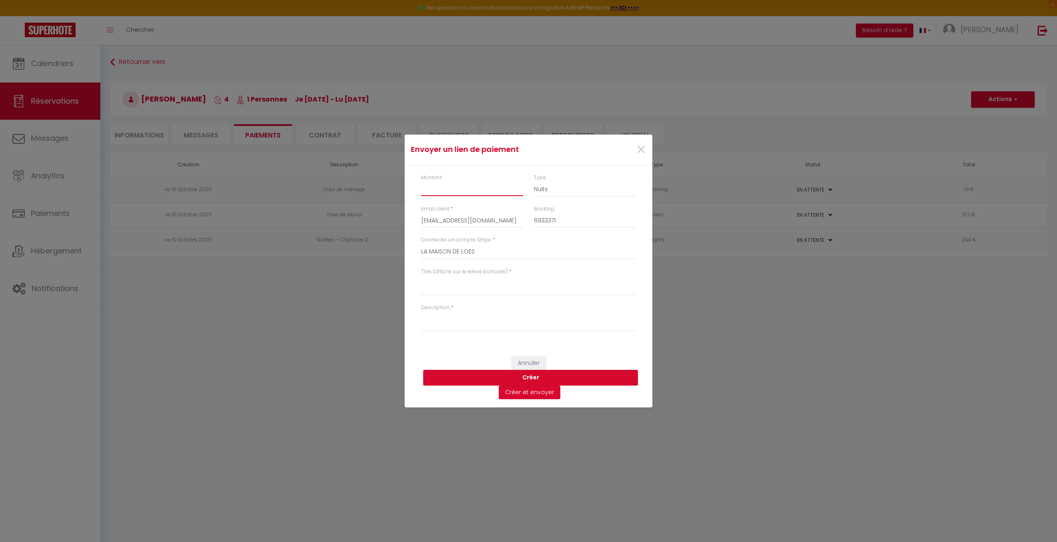
click at [428, 188] on input "Montant" at bounding box center [472, 188] width 102 height 15
click at [483, 287] on textarea "Titre (affiché sur le relevé bancaire)" at bounding box center [528, 286] width 215 height 20
click at [469, 322] on textarea "Description" at bounding box center [528, 322] width 215 height 20
click at [515, 277] on textarea "Booking - Bedroom 2" at bounding box center [528, 286] width 215 height 20
click at [555, 379] on button "Créer" at bounding box center [530, 378] width 215 height 16
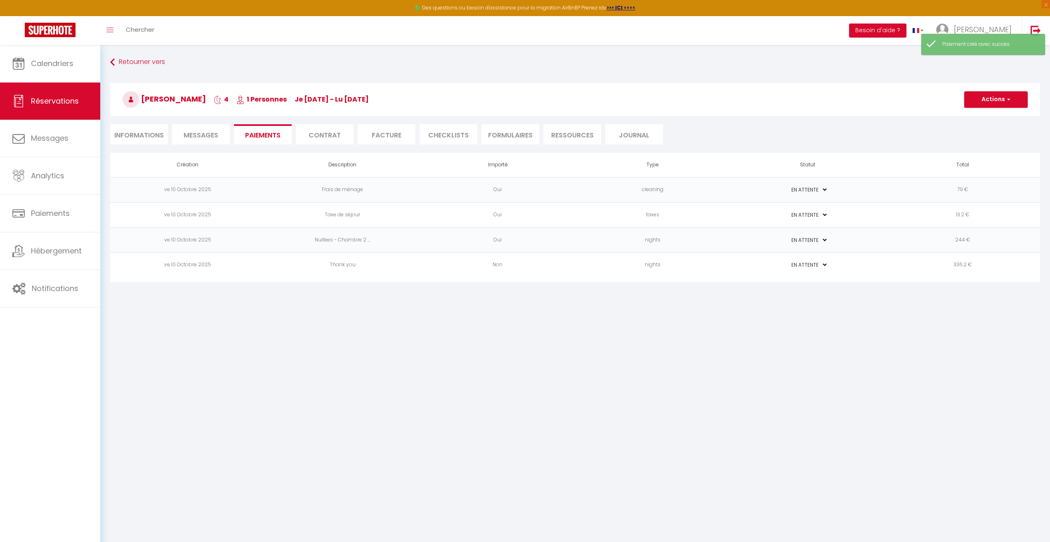
click at [786, 265] on td "336.2 €" at bounding box center [962, 265] width 155 height 25
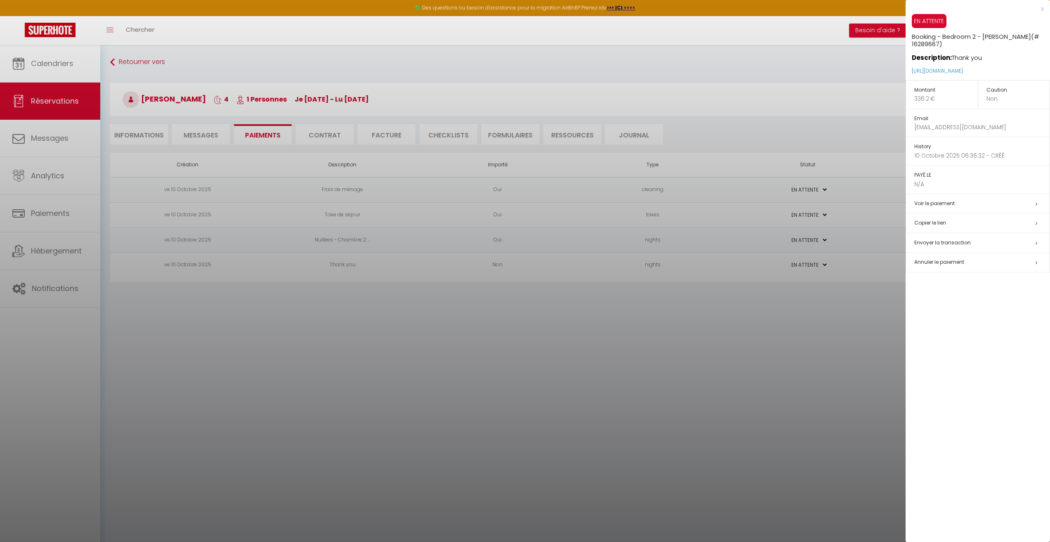
click at [786, 220] on h5 "Copier le lien" at bounding box center [982, 222] width 135 height 9
